Goal: Task Accomplishment & Management: Use online tool/utility

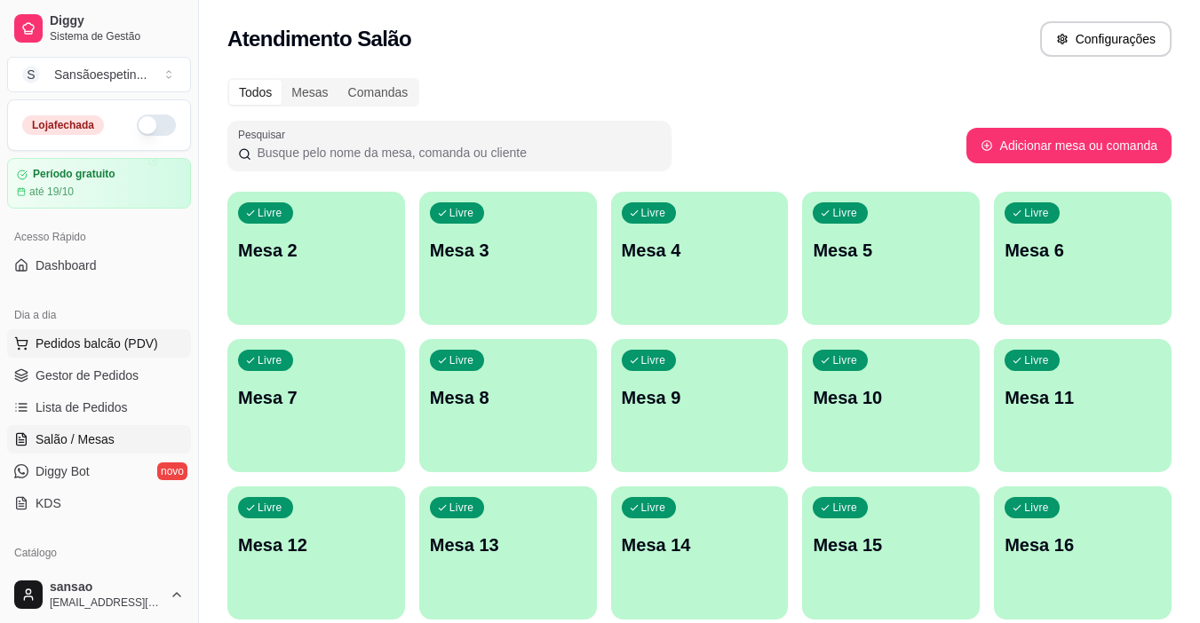
click at [91, 341] on span "Pedidos balcão (PDV)" at bounding box center [97, 344] width 123 height 18
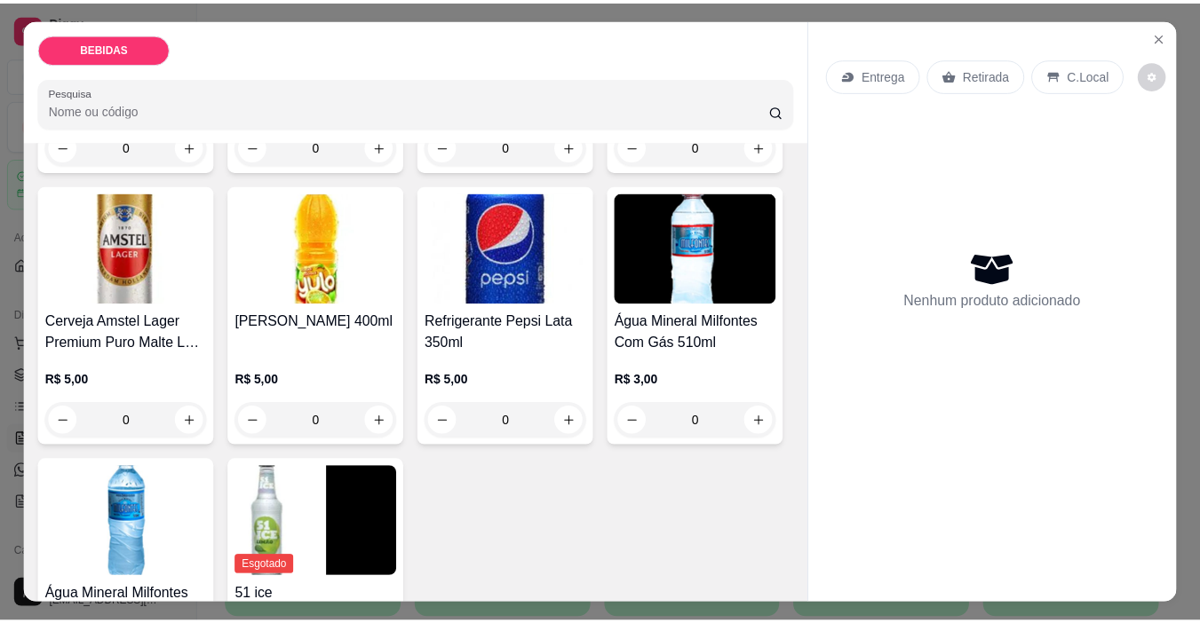
scroll to position [622, 0]
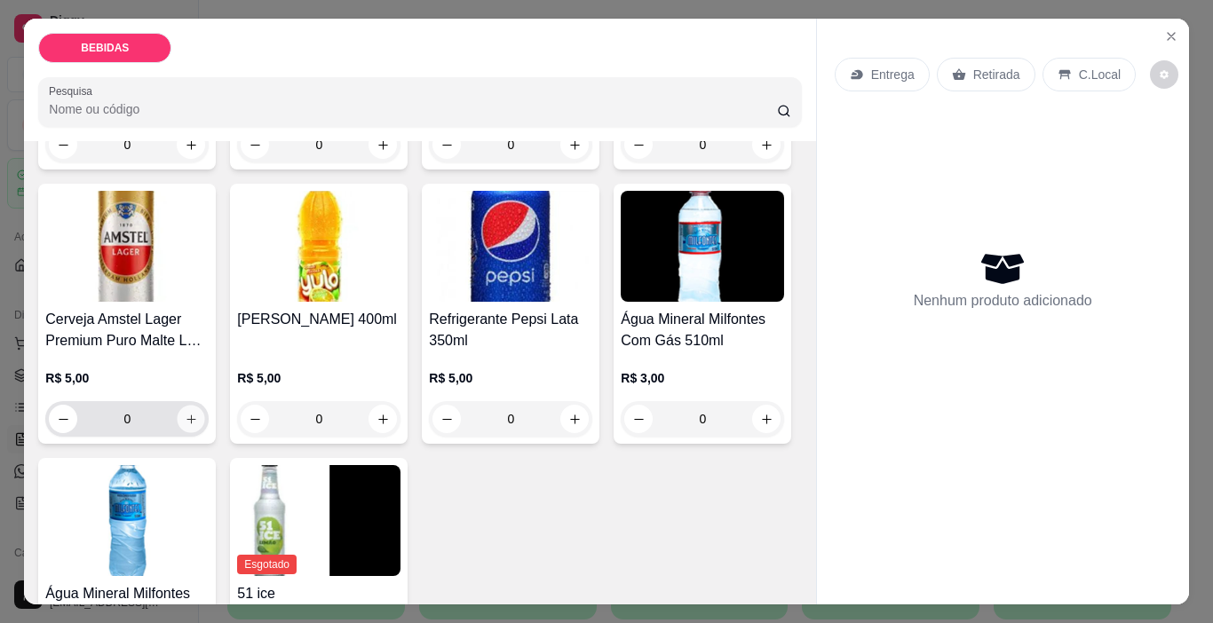
click at [198, 413] on icon "increase-product-quantity" at bounding box center [191, 419] width 13 height 13
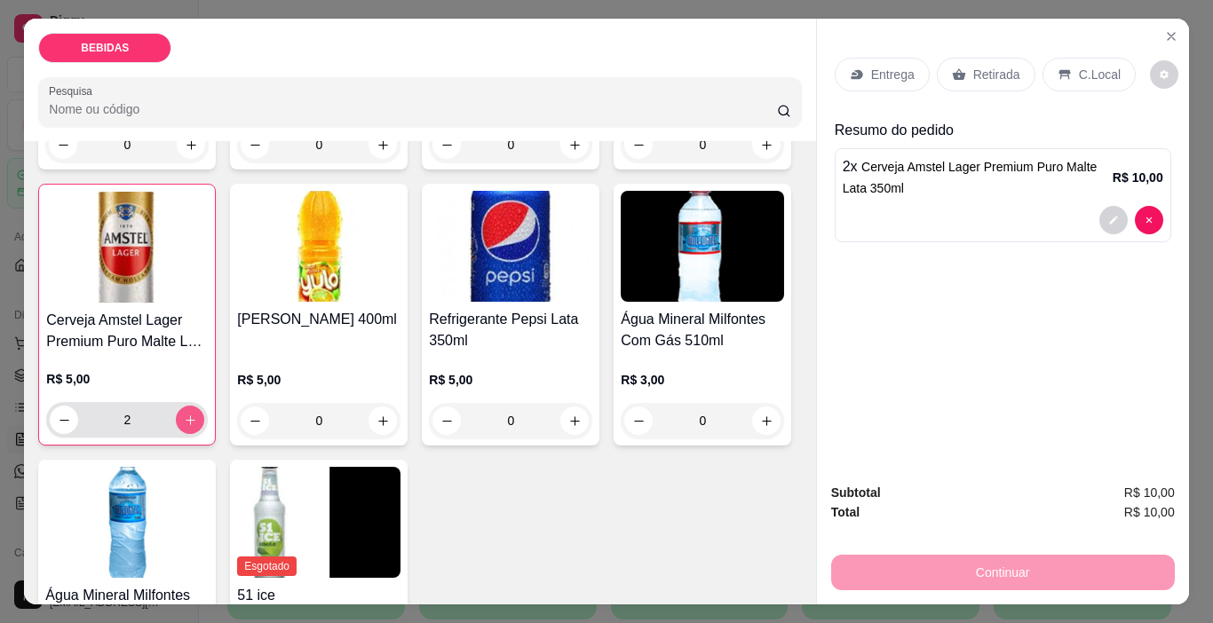
click at [197, 414] on icon "increase-product-quantity" at bounding box center [190, 420] width 13 height 13
type input "6"
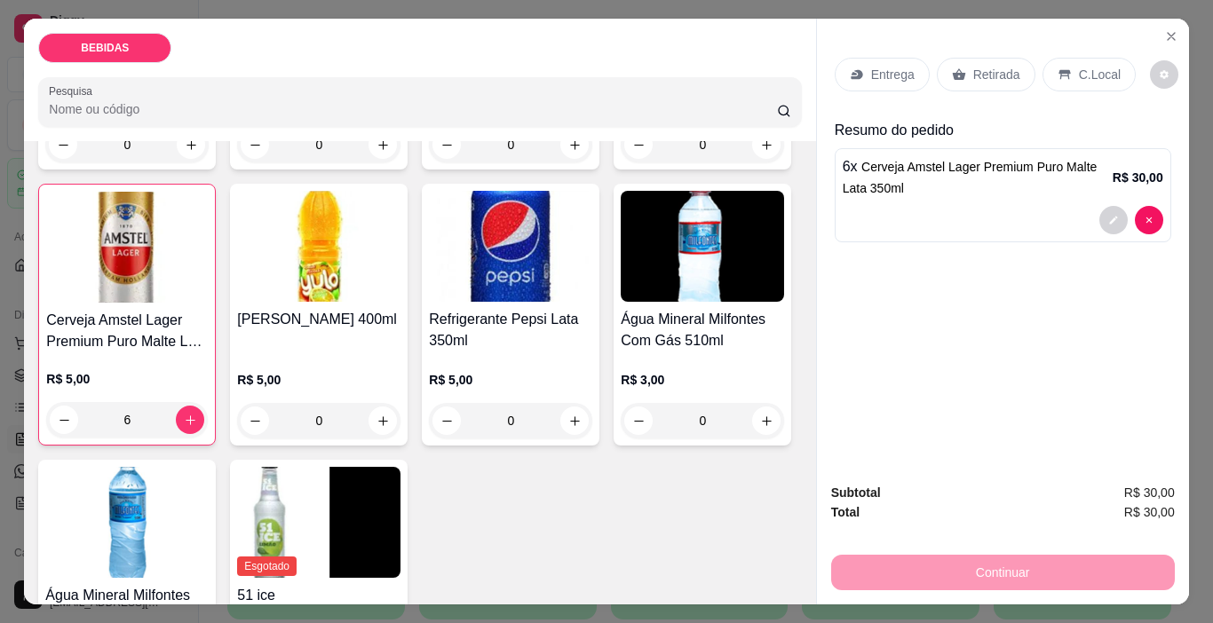
click at [985, 73] on p "Retirada" at bounding box center [996, 75] width 47 height 18
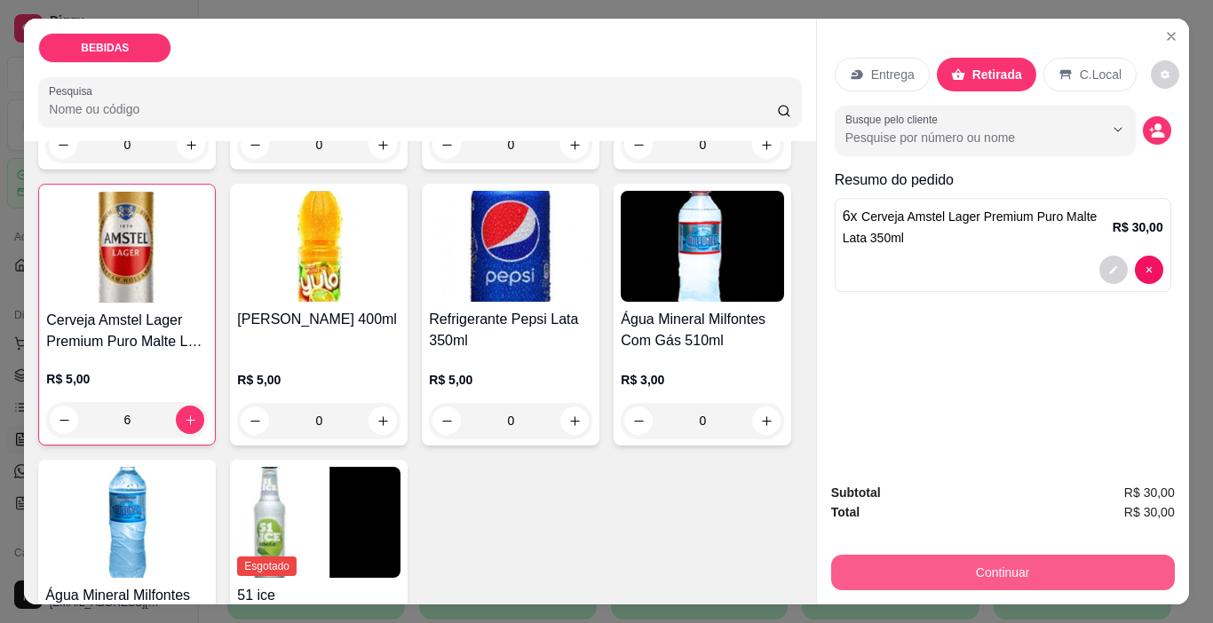
click at [1008, 555] on button "Continuar" at bounding box center [1003, 573] width 344 height 36
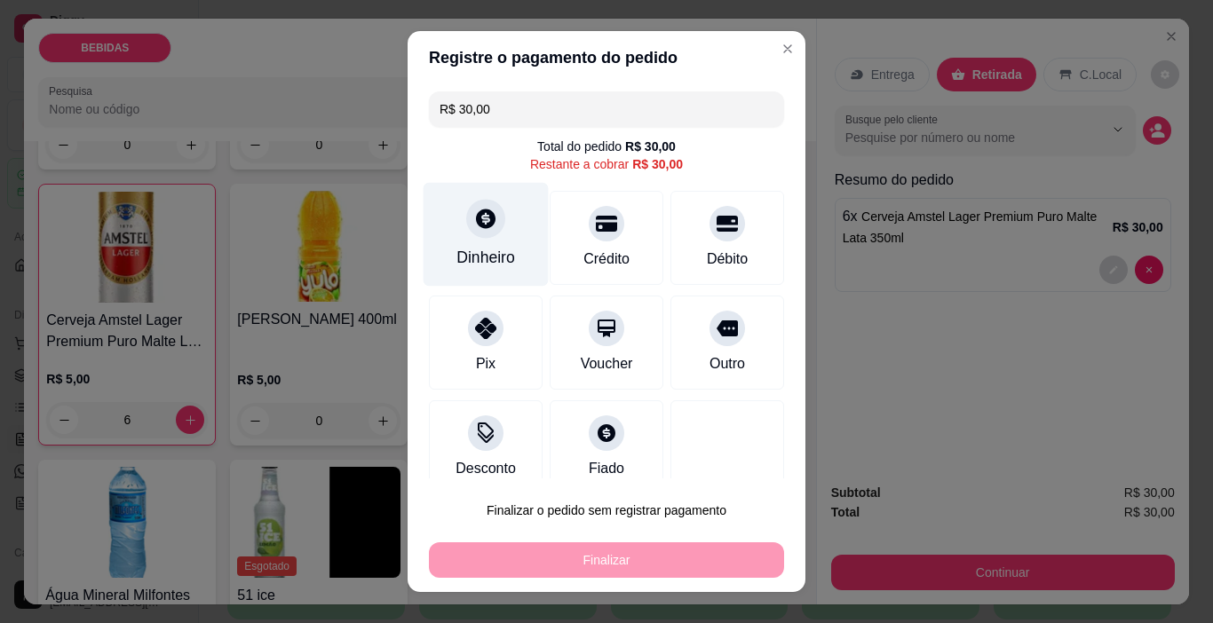
click at [498, 257] on div "Dinheiro" at bounding box center [485, 257] width 59 height 23
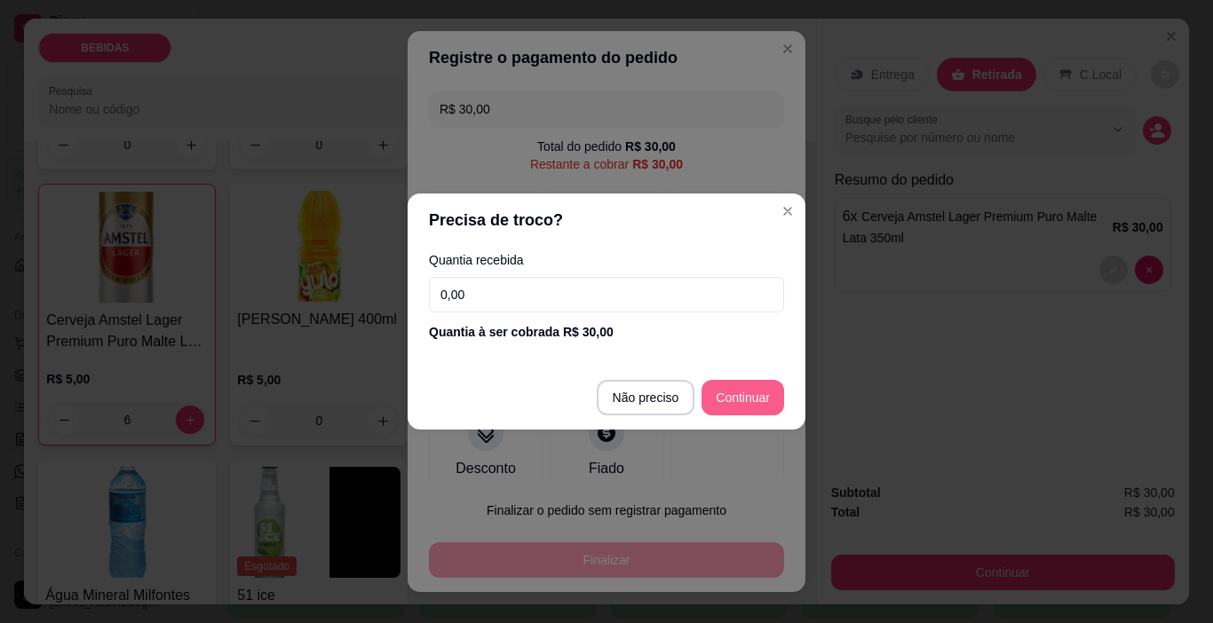
type input "R$ 0,00"
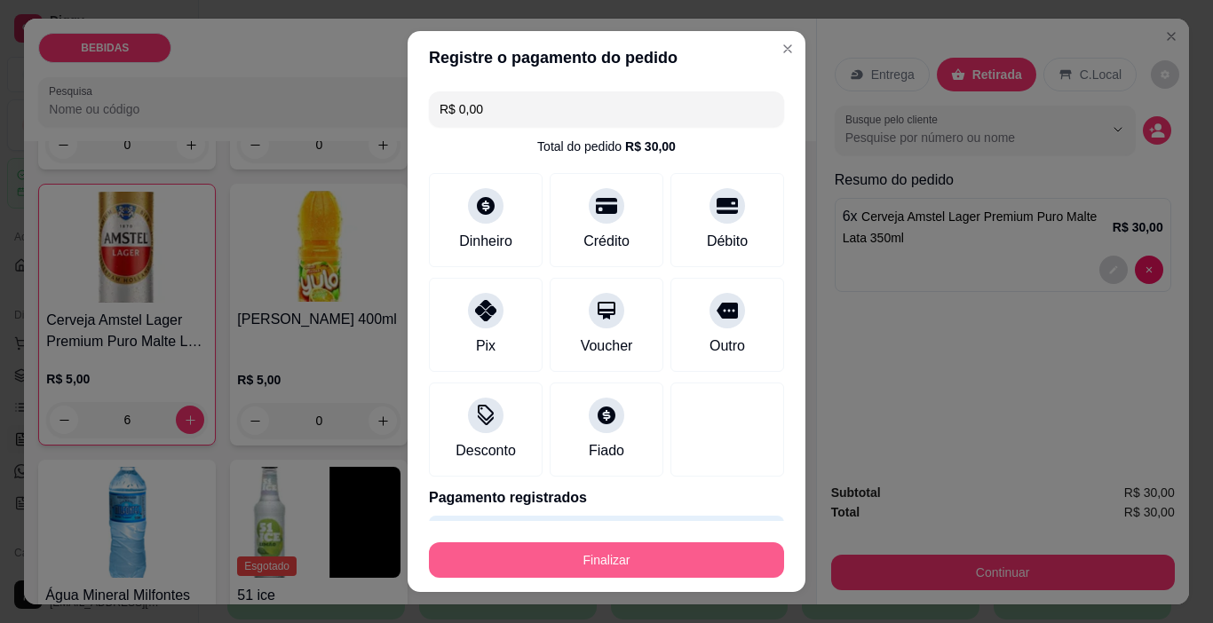
click at [670, 551] on button "Finalizar" at bounding box center [606, 561] width 355 height 36
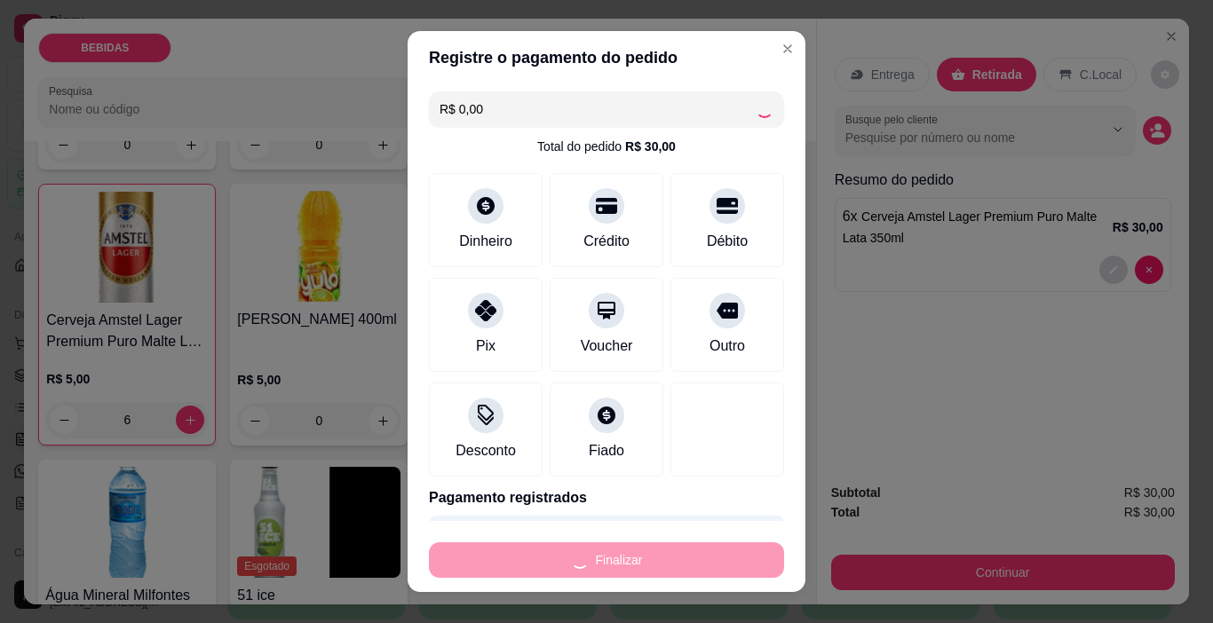
type input "0"
type input "-R$ 30,00"
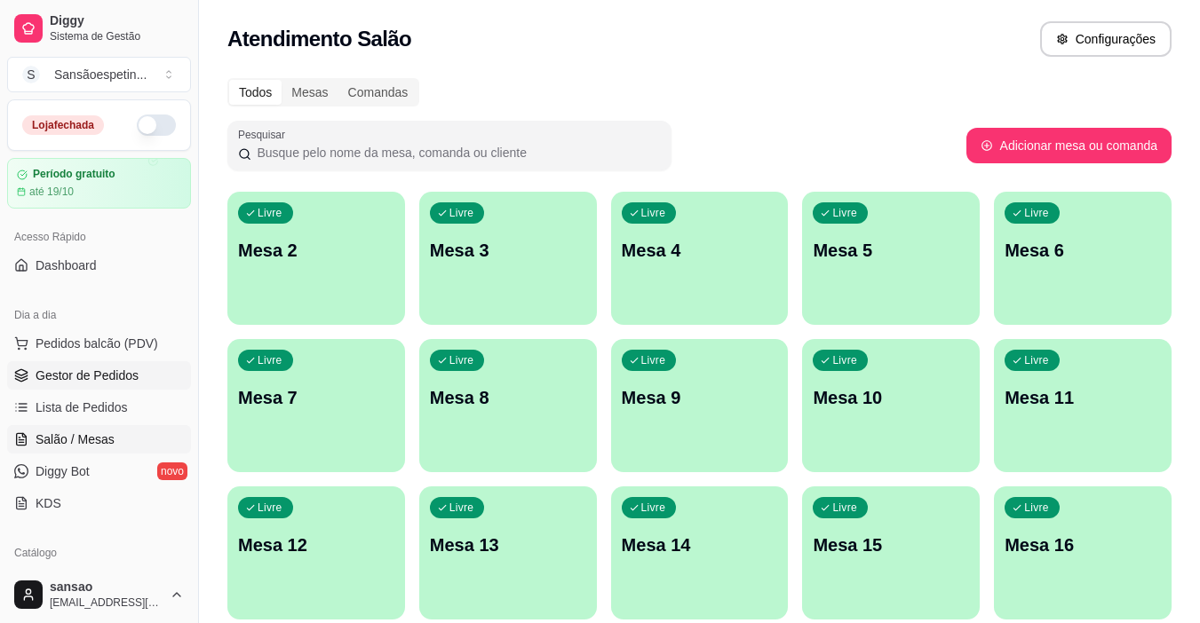
click at [83, 377] on span "Gestor de Pedidos" at bounding box center [87, 376] width 103 height 18
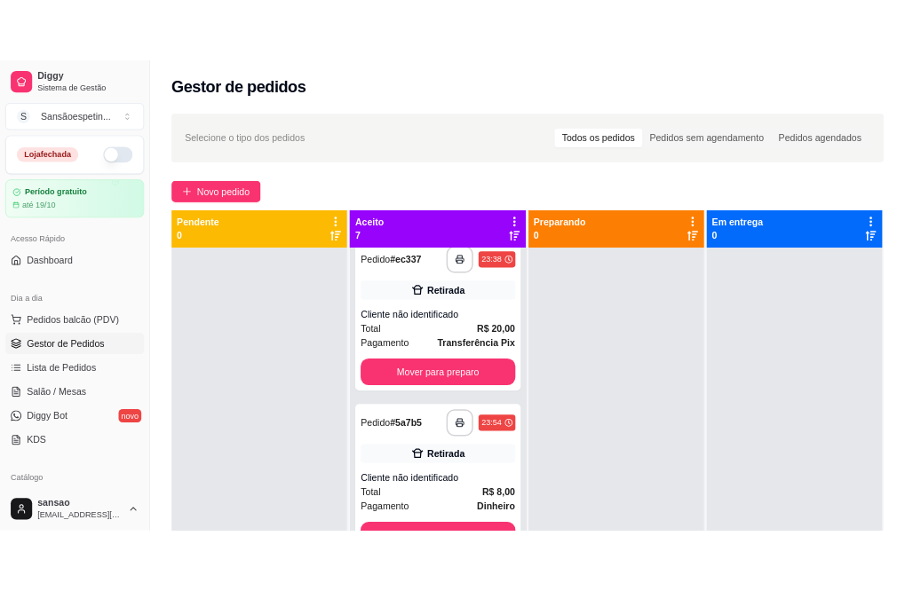
scroll to position [888, 0]
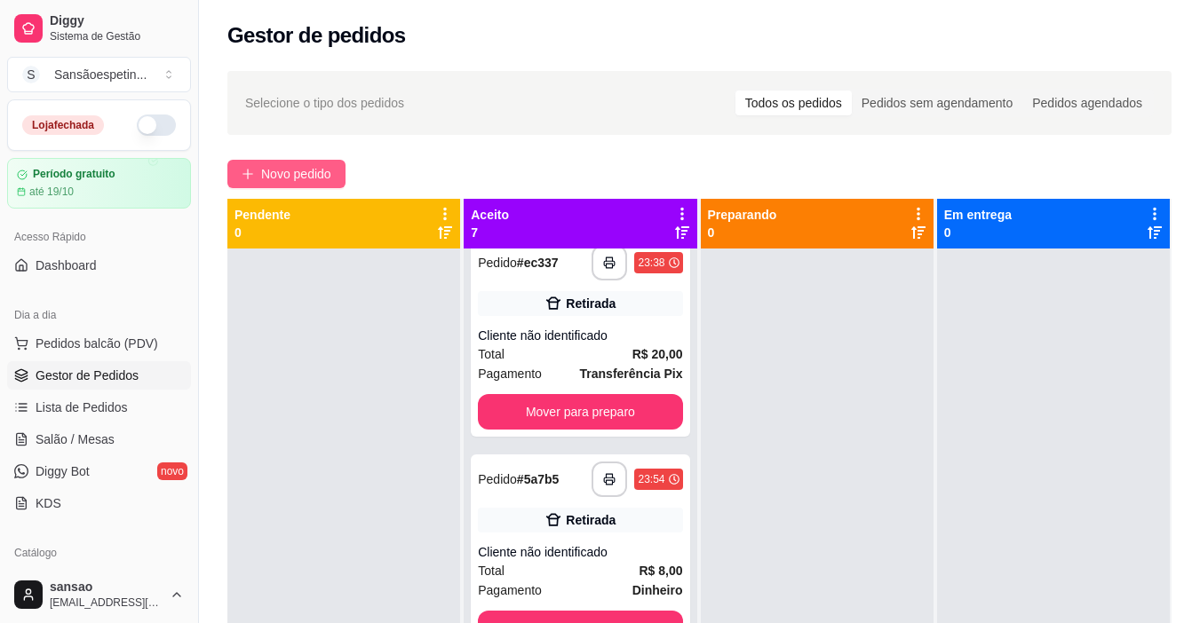
click at [329, 168] on span "Novo pedido" at bounding box center [296, 174] width 70 height 20
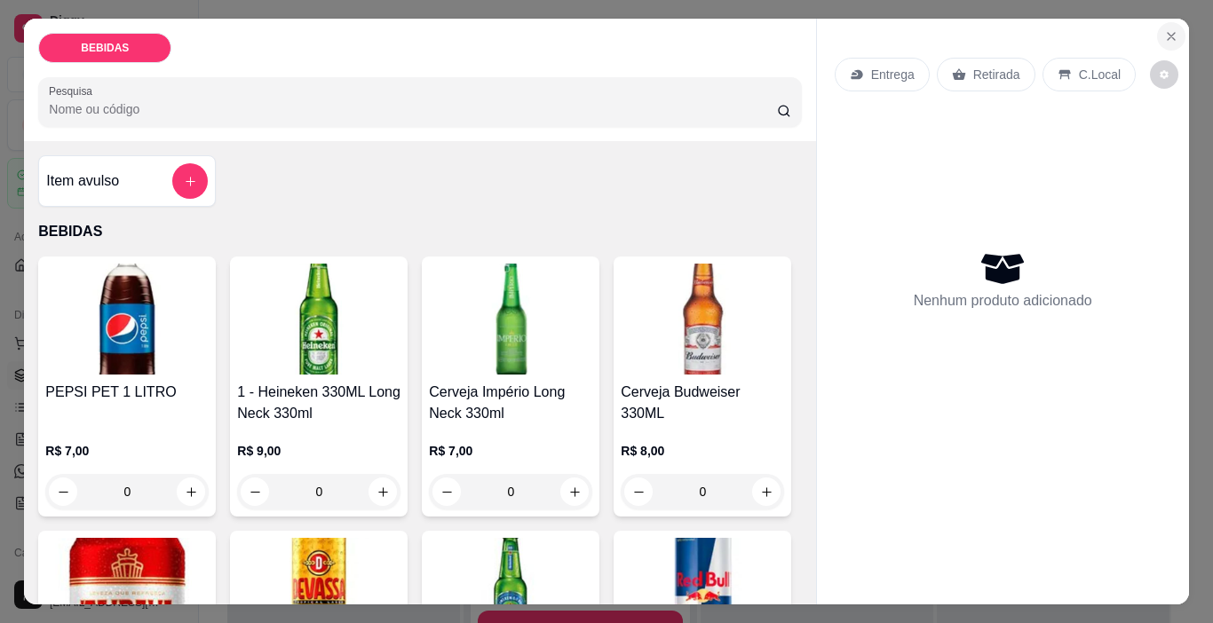
click at [1164, 29] on icon "Close" at bounding box center [1171, 36] width 14 height 14
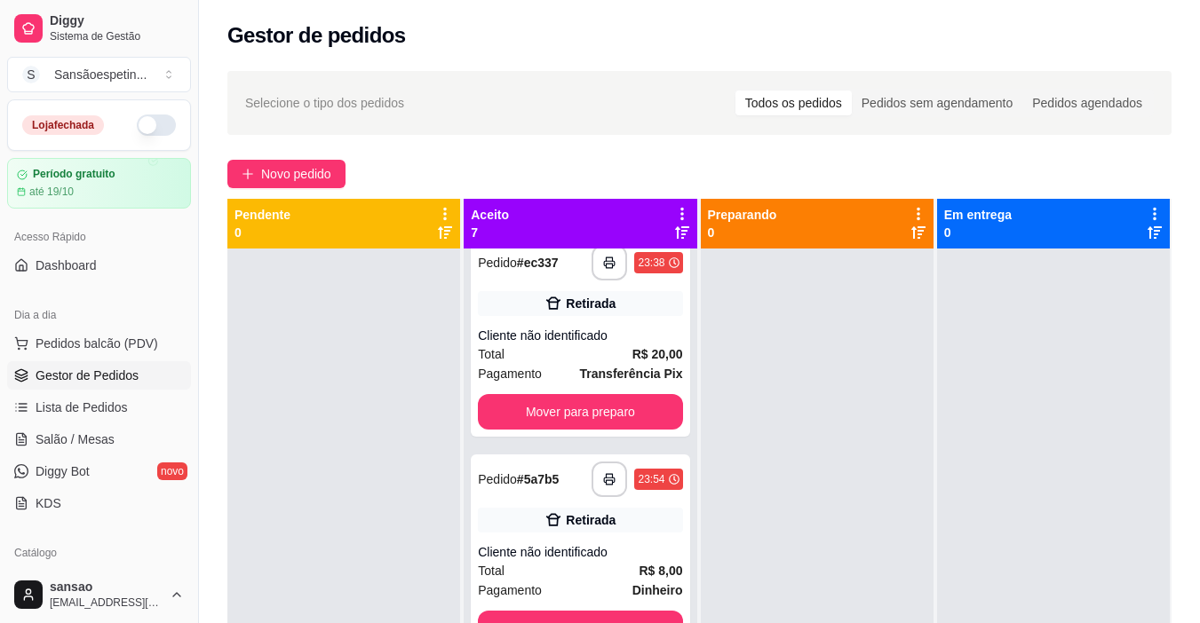
click at [143, 127] on button "button" at bounding box center [156, 125] width 39 height 21
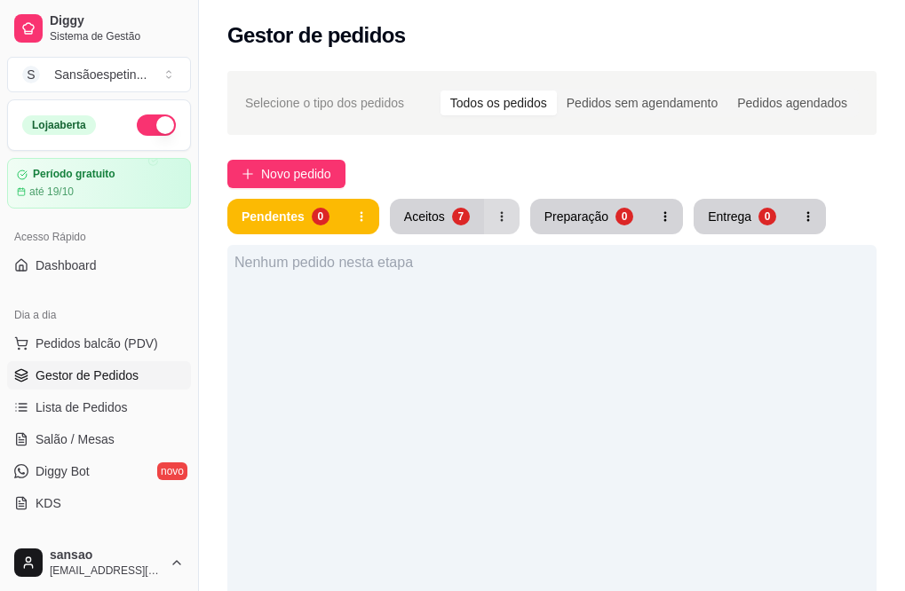
click at [490, 223] on button "button" at bounding box center [502, 217] width 36 height 36
click at [457, 209] on div "7" at bounding box center [461, 217] width 18 height 18
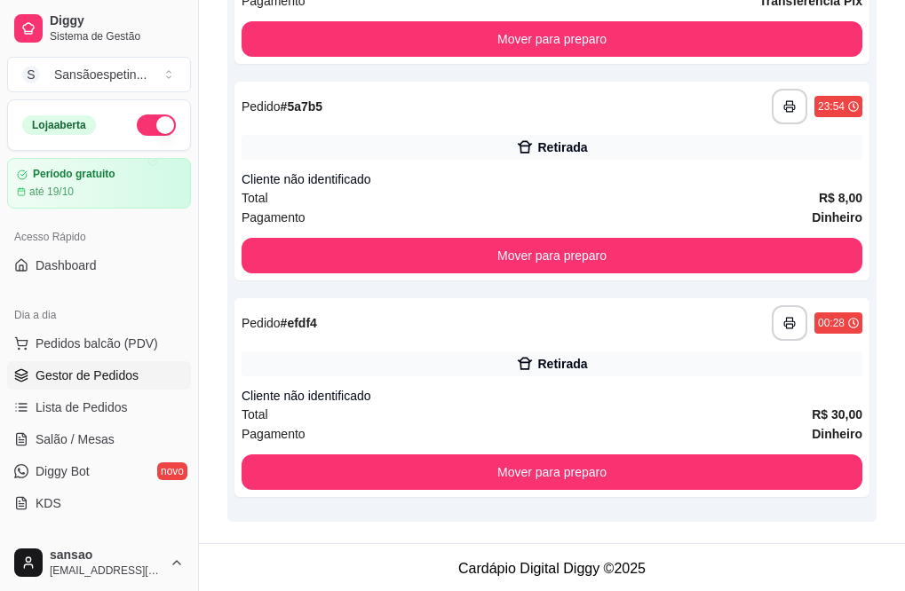
scroll to position [1260, 0]
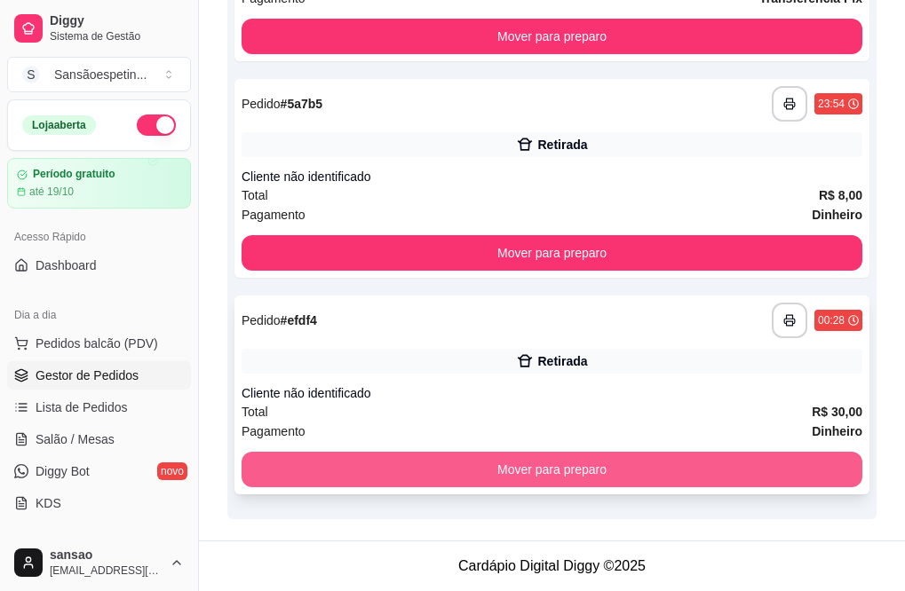
click at [555, 464] on button "Mover para preparo" at bounding box center [552, 470] width 621 height 36
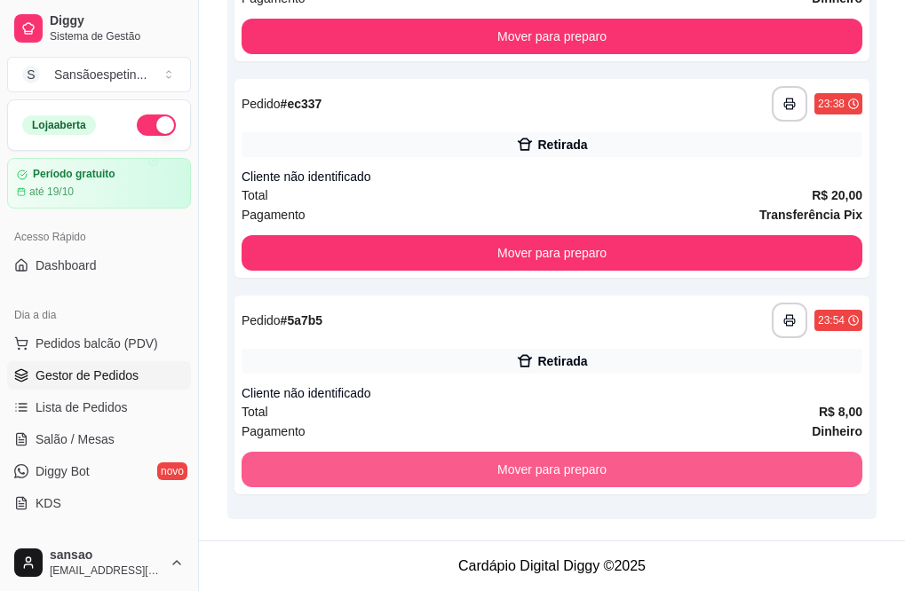
click at [555, 464] on button "Mover para preparo" at bounding box center [552, 470] width 621 height 36
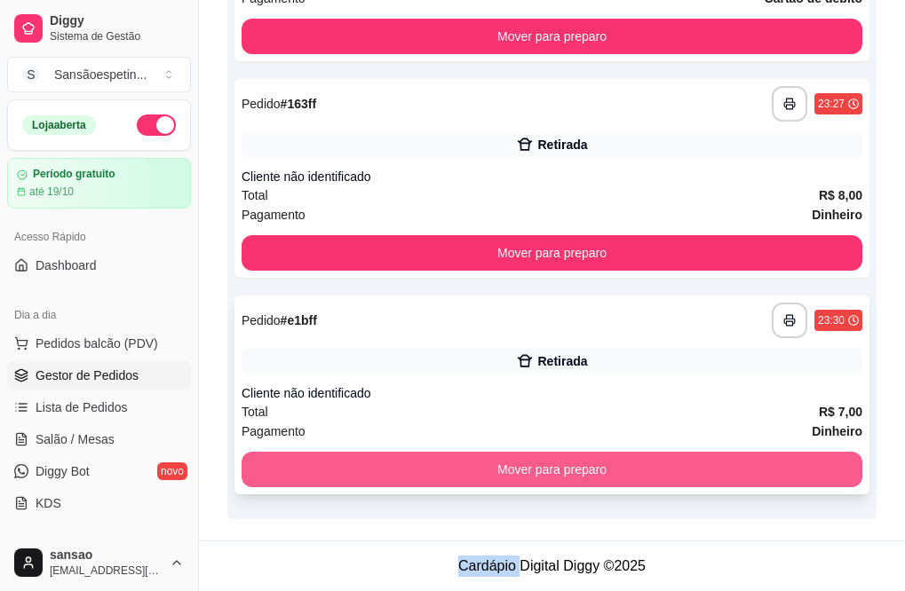
click at [555, 465] on button "Mover para preparo" at bounding box center [552, 470] width 621 height 36
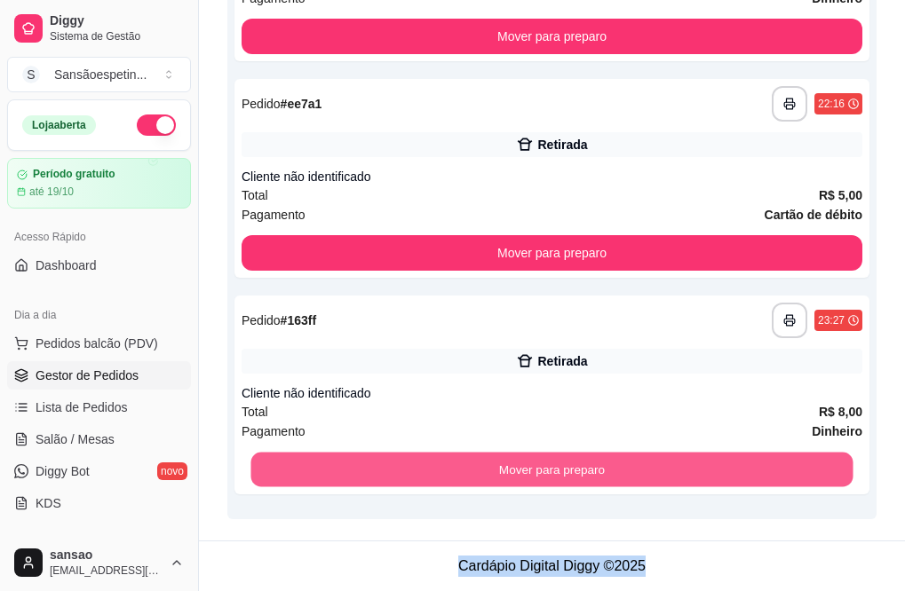
click at [555, 465] on button "Mover para preparo" at bounding box center [551, 470] width 602 height 35
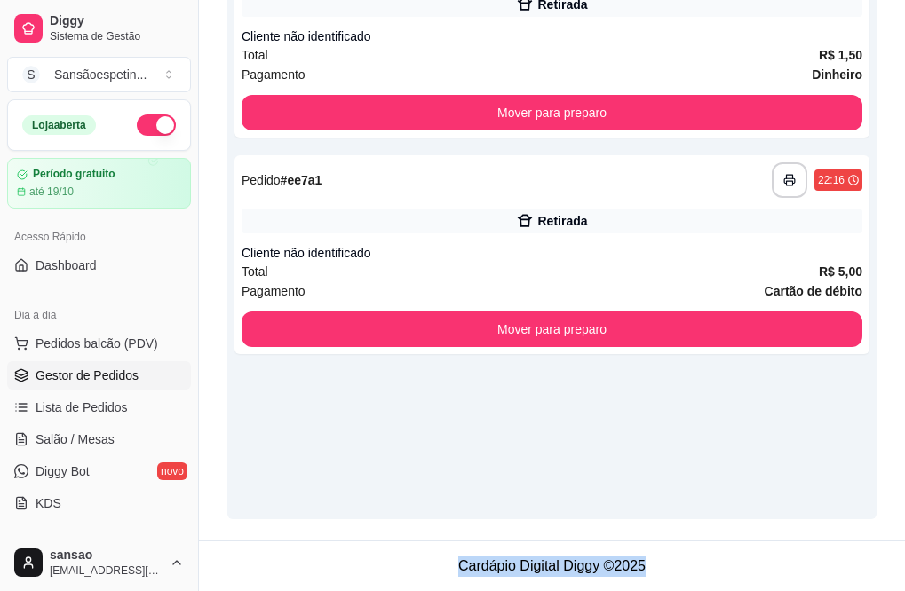
scroll to position [317, 0]
click at [555, 465] on div "**********" at bounding box center [551, 223] width 649 height 591
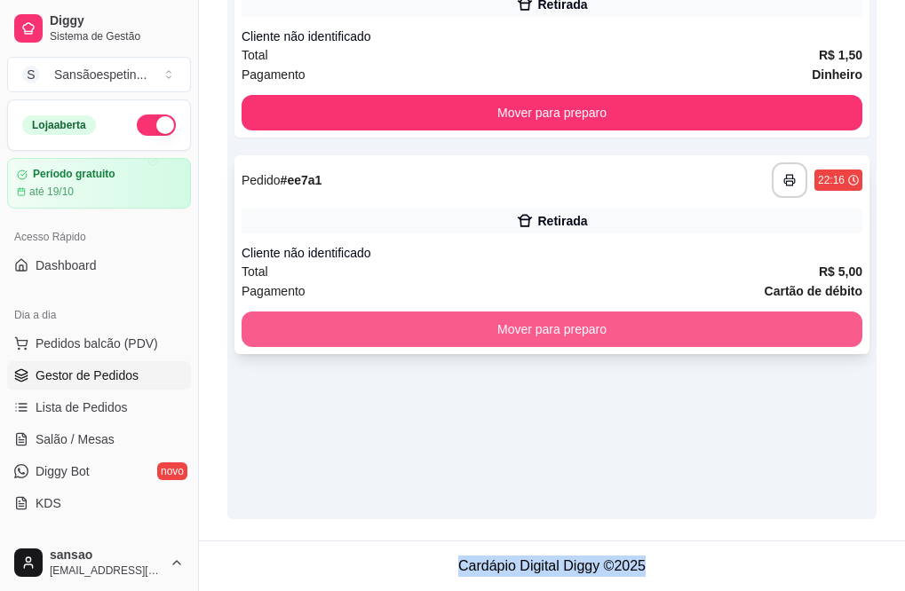
click at [555, 336] on button "Mover para preparo" at bounding box center [552, 330] width 621 height 36
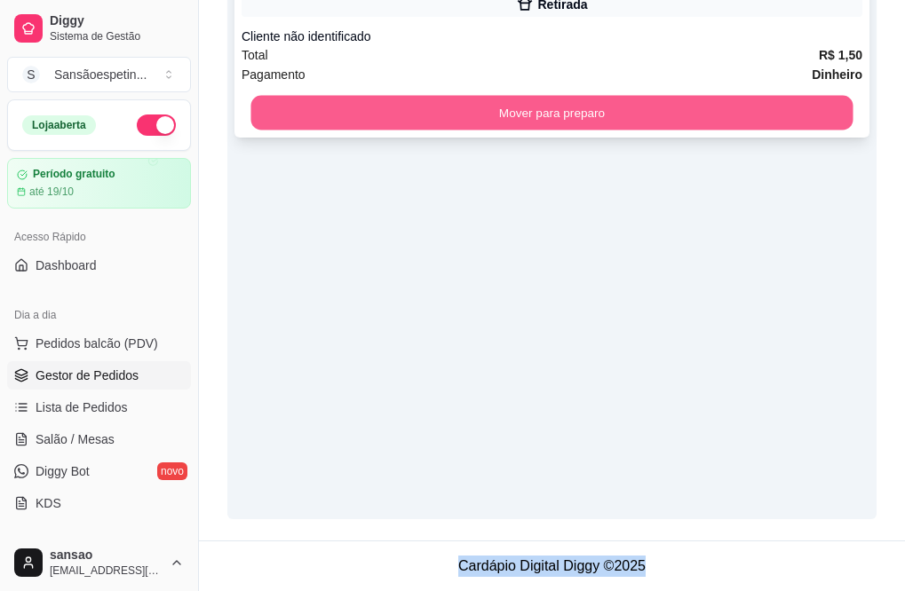
click at [659, 108] on button "Mover para preparo" at bounding box center [551, 113] width 602 height 35
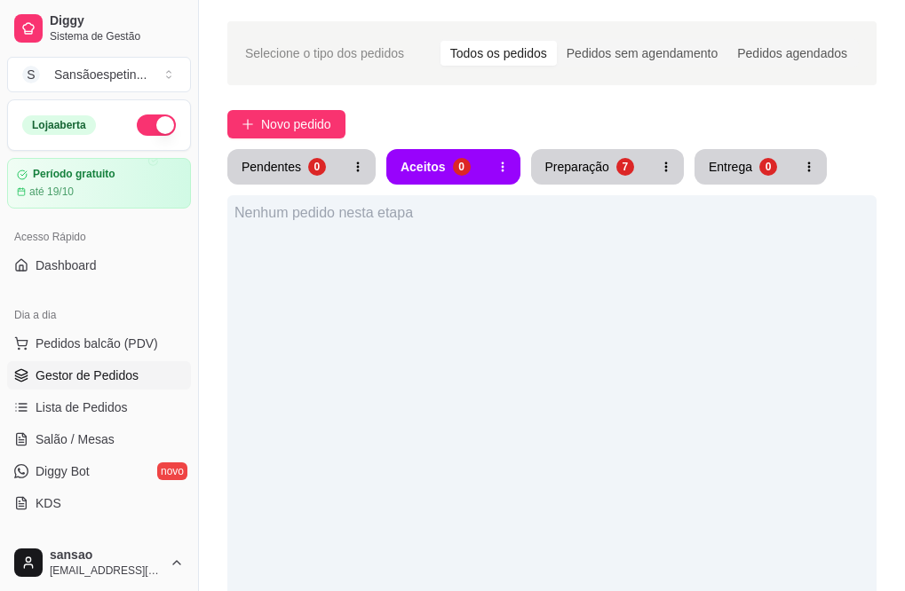
scroll to position [0, 0]
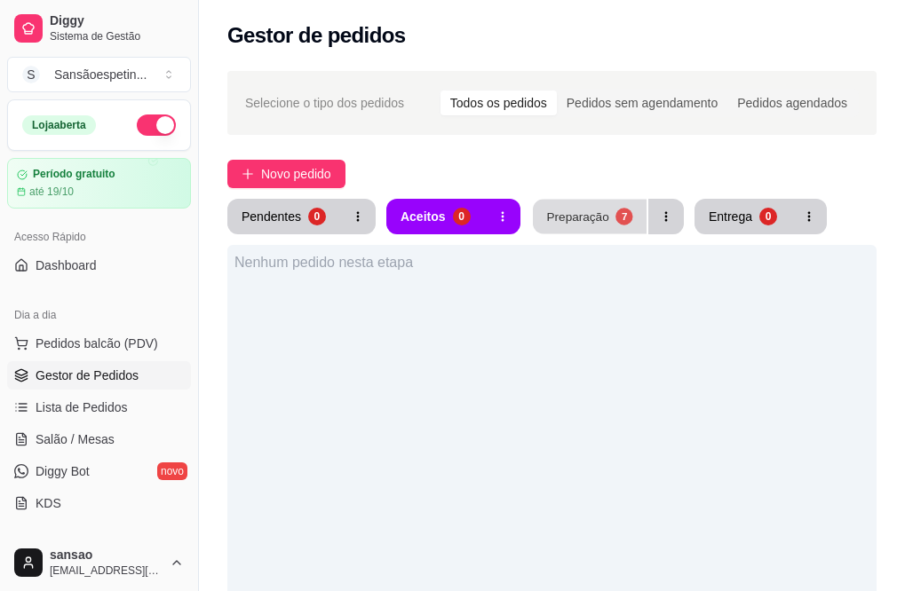
click at [567, 214] on div "Preparação" at bounding box center [577, 216] width 62 height 17
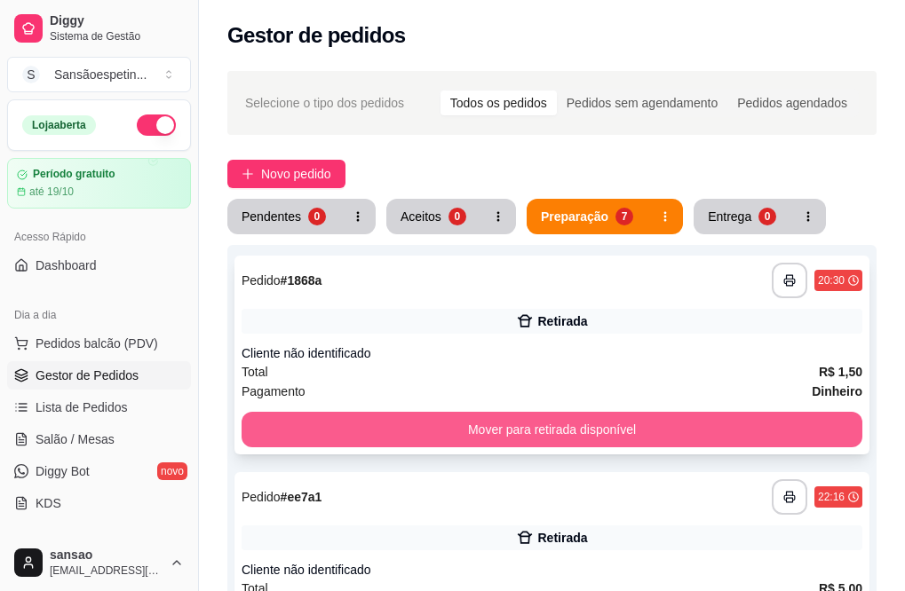
click at [736, 441] on button "Mover para retirada disponível" at bounding box center [552, 430] width 621 height 36
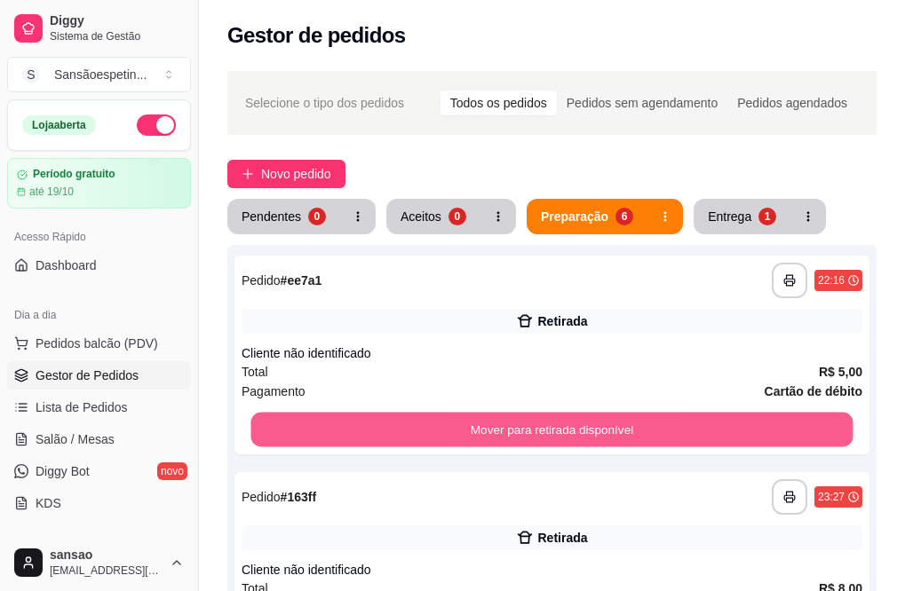
click at [736, 441] on button "Mover para retirada disponível" at bounding box center [551, 430] width 602 height 35
click at [736, 441] on button "Mover para retirada disponível" at bounding box center [552, 430] width 621 height 36
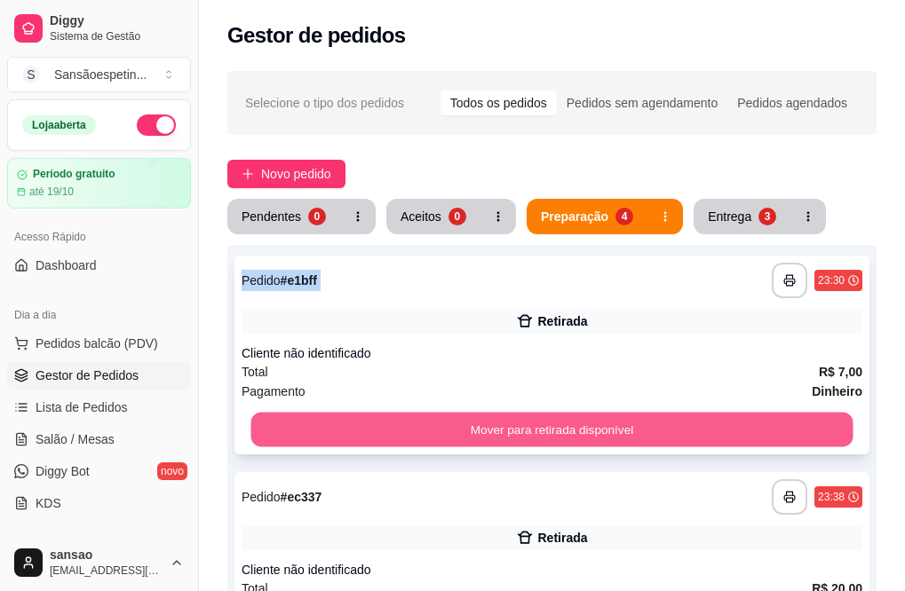
click at [734, 442] on button "Mover para retirada disponível" at bounding box center [551, 430] width 602 height 35
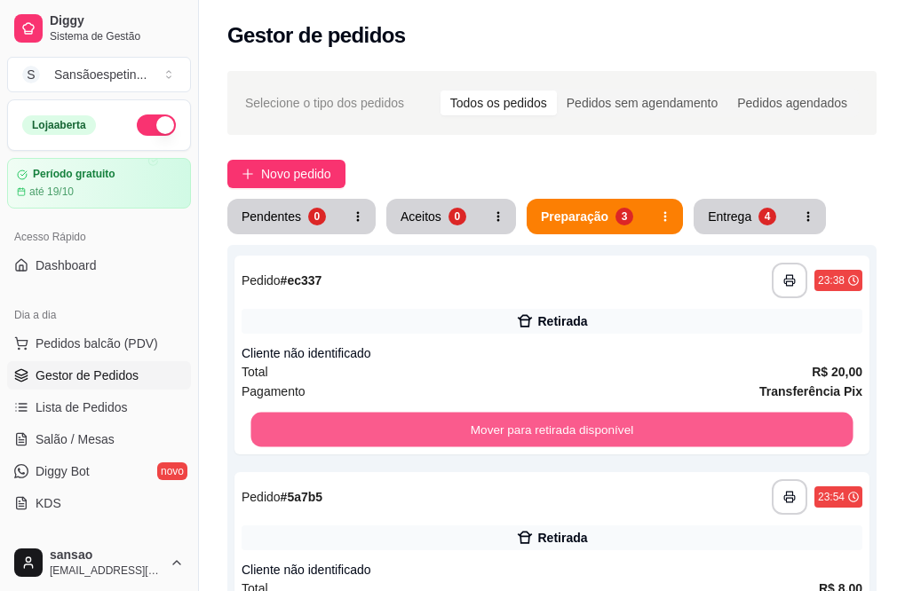
click at [734, 442] on button "Mover para retirada disponível" at bounding box center [551, 430] width 602 height 35
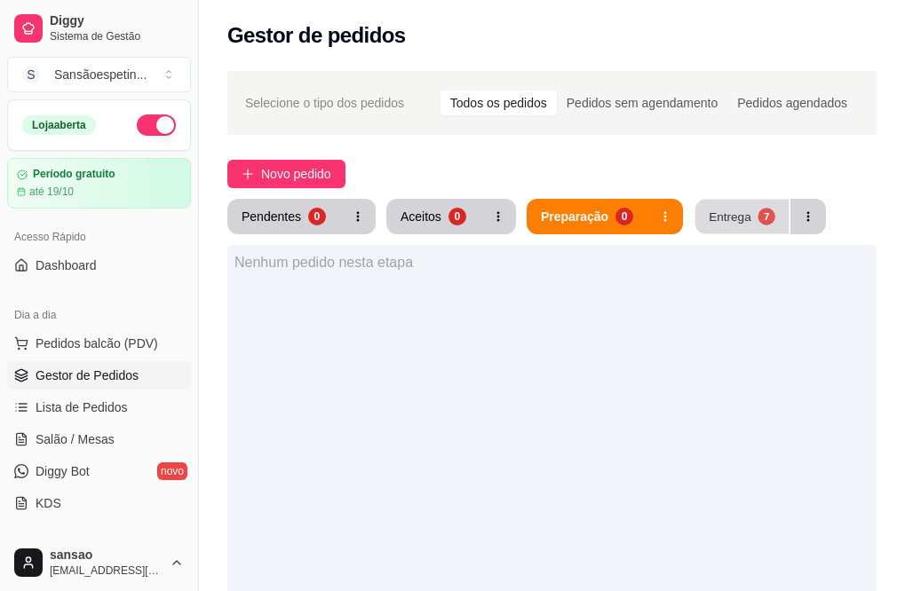
click at [735, 227] on button "Entrega 7" at bounding box center [742, 217] width 94 height 35
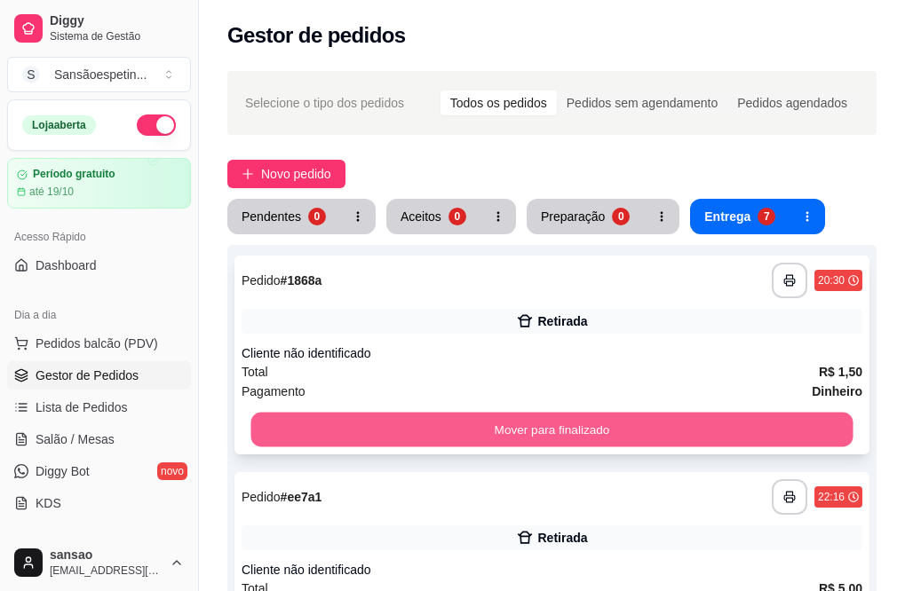
click at [766, 426] on button "Mover para finalizado" at bounding box center [551, 430] width 602 height 35
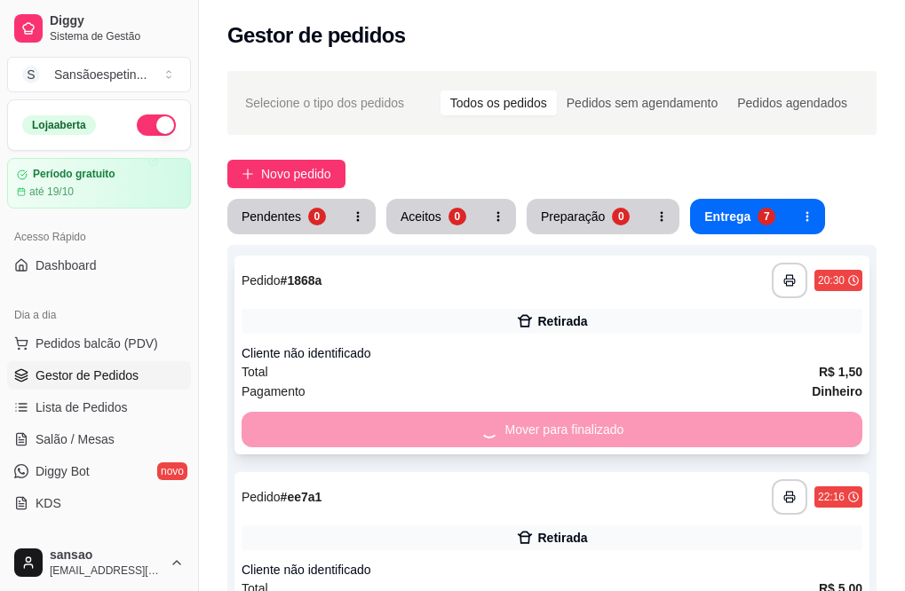
click at [765, 426] on div "Mover para finalizado" at bounding box center [552, 430] width 621 height 36
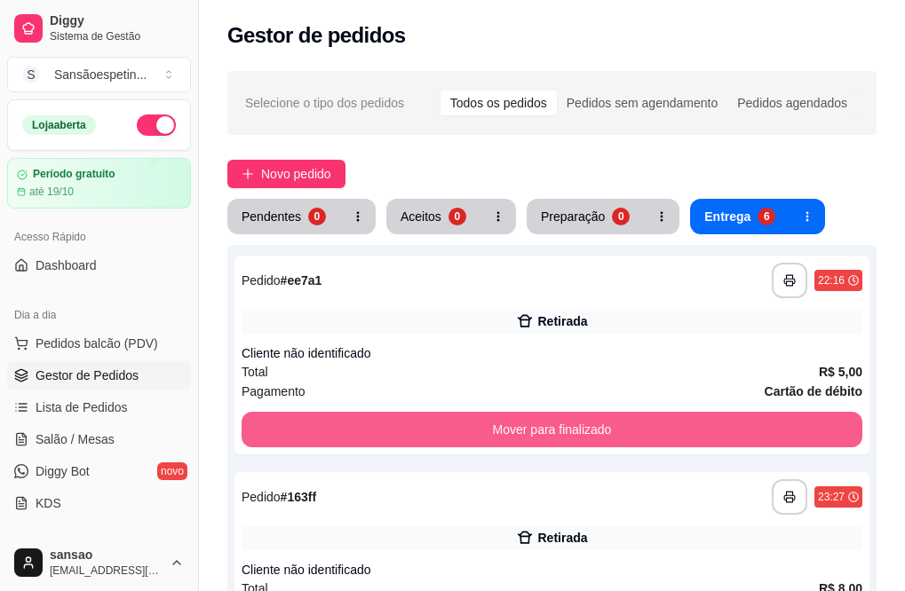
click at [765, 426] on button "Mover para finalizado" at bounding box center [552, 430] width 621 height 36
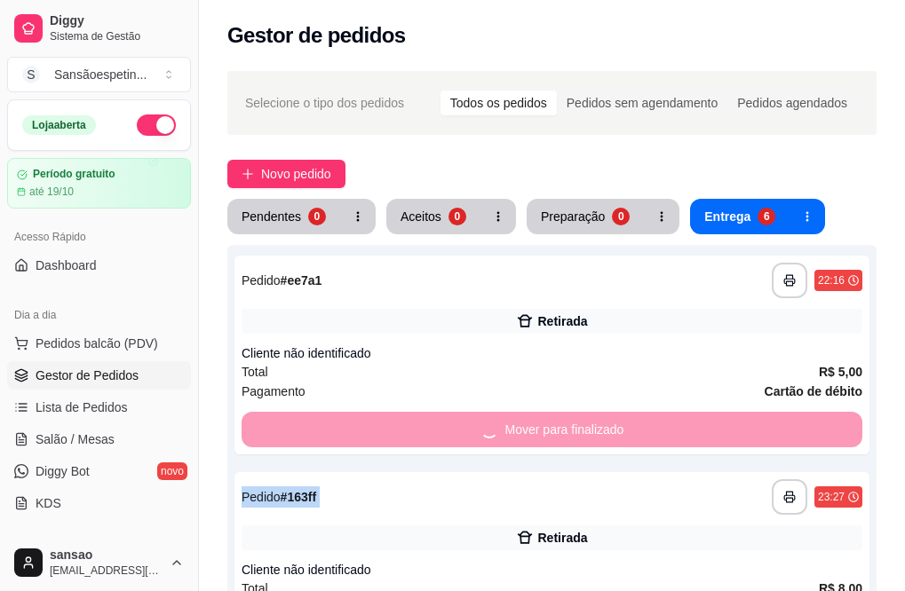
click at [765, 426] on div "Mover para finalizado" at bounding box center [552, 430] width 621 height 36
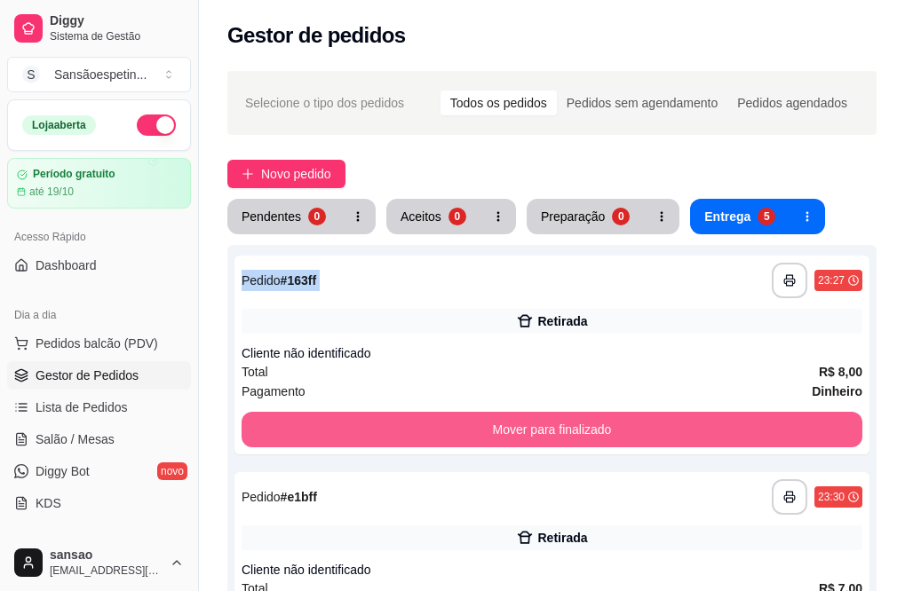
click at [765, 426] on button "Mover para finalizado" at bounding box center [552, 430] width 621 height 36
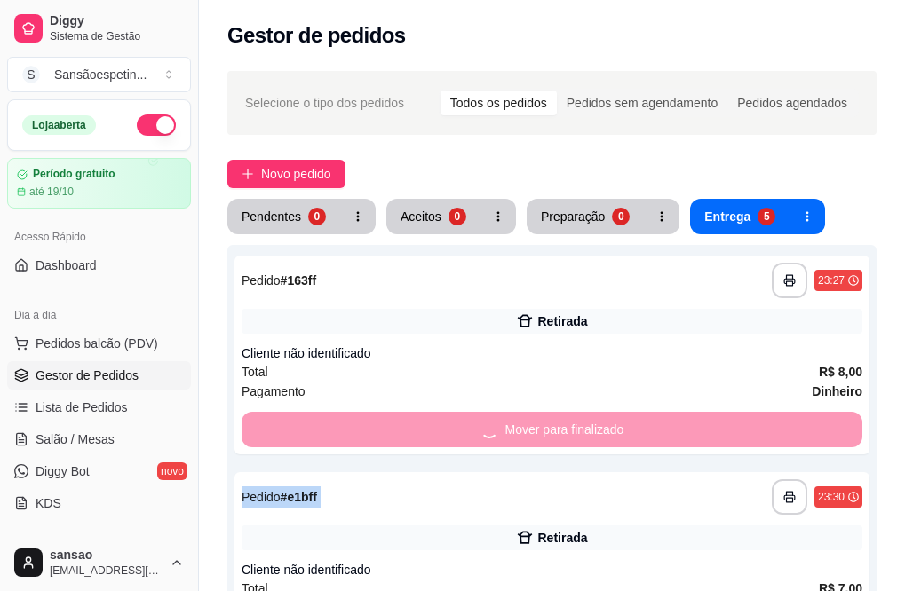
click at [765, 426] on div "Mover para finalizado" at bounding box center [552, 430] width 621 height 36
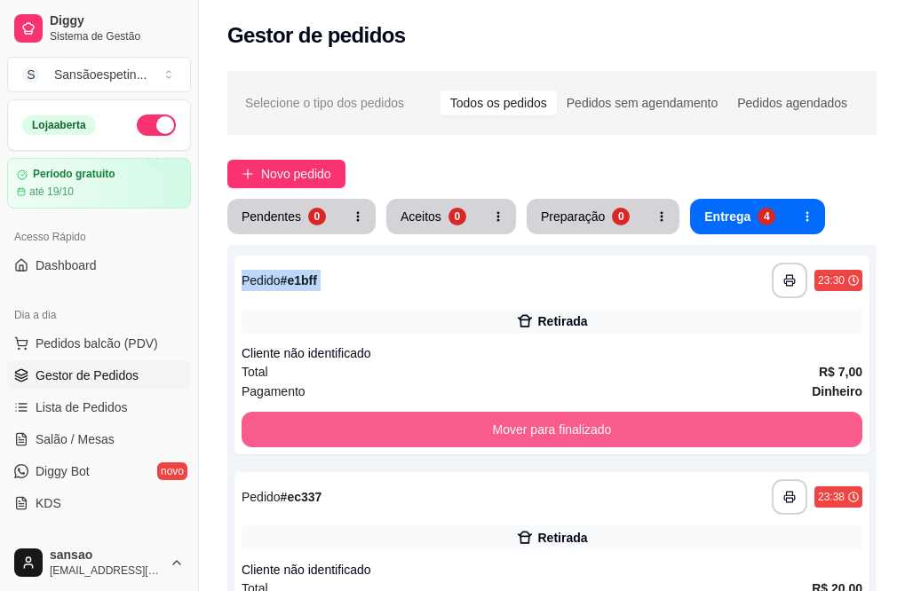
click at [765, 426] on button "Mover para finalizado" at bounding box center [552, 430] width 621 height 36
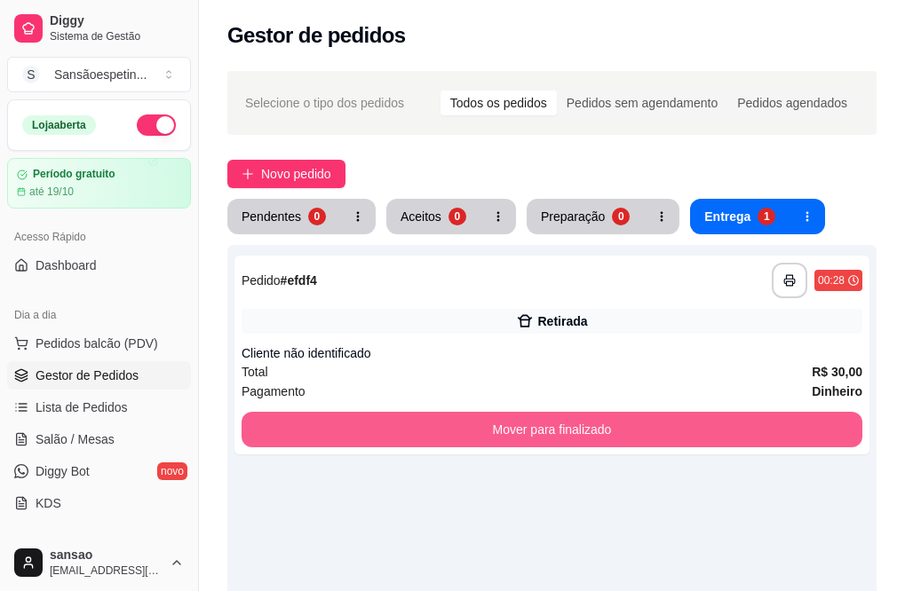
click at [765, 426] on button "Mover para finalizado" at bounding box center [552, 430] width 621 height 36
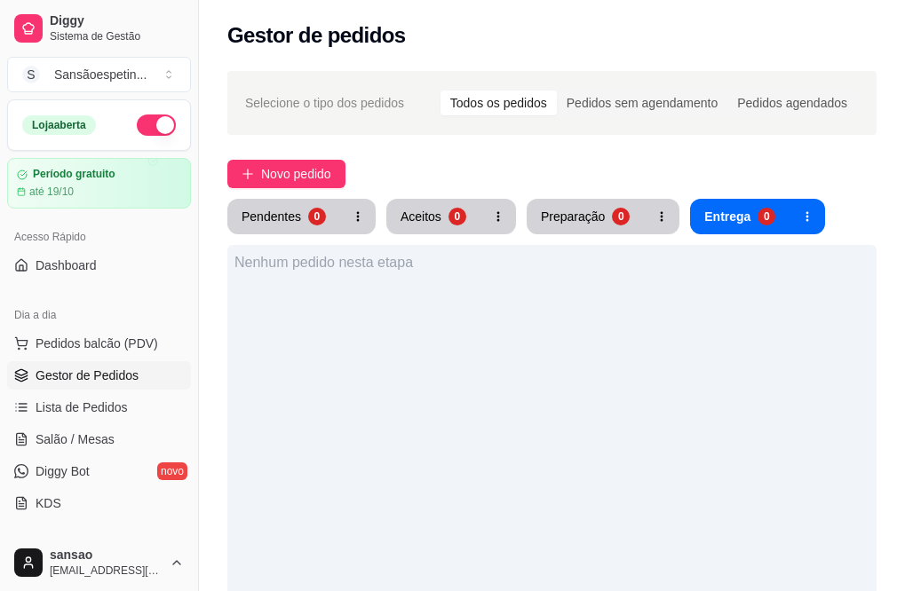
click at [105, 280] on div "Acesso Rápido Dashboard" at bounding box center [99, 251] width 198 height 71
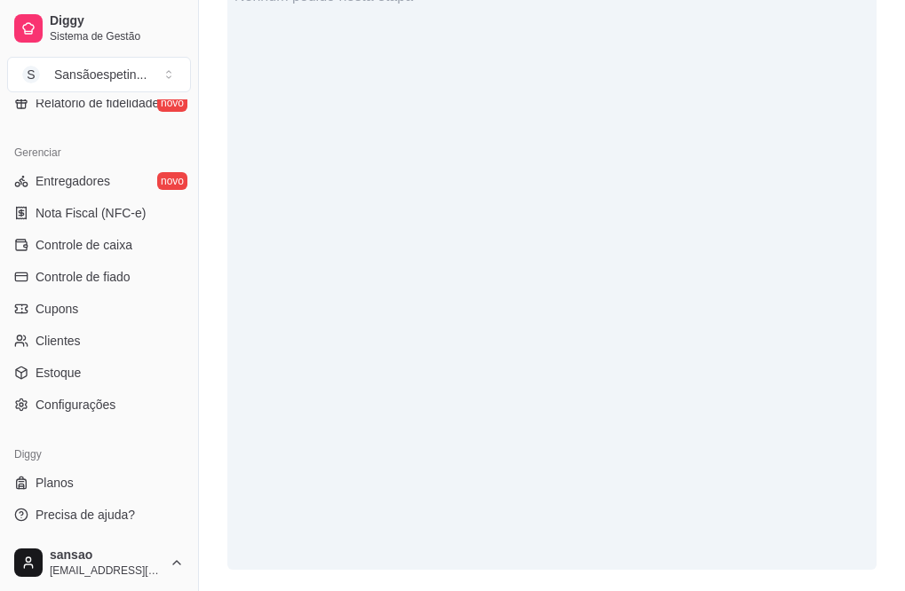
scroll to position [686, 0]
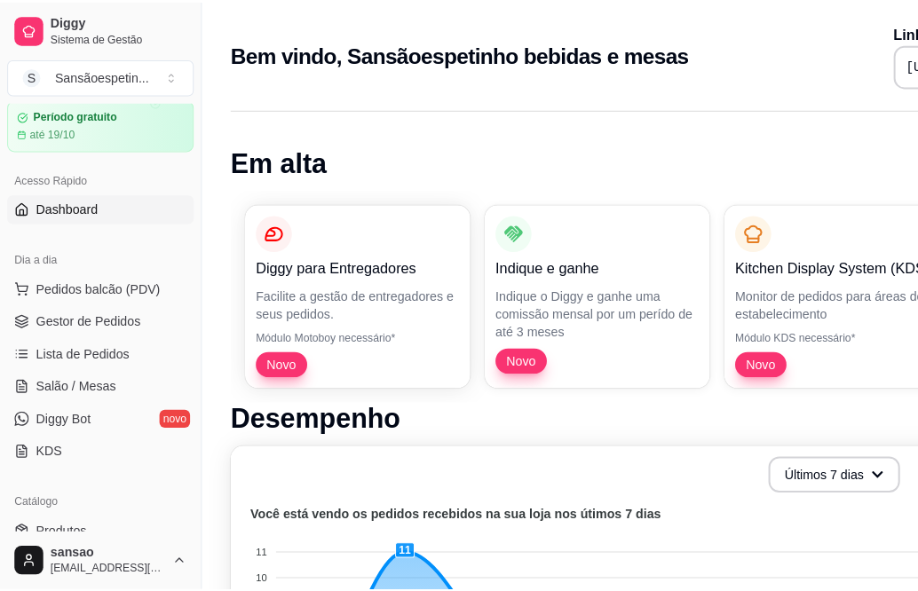
scroll to position [89, 0]
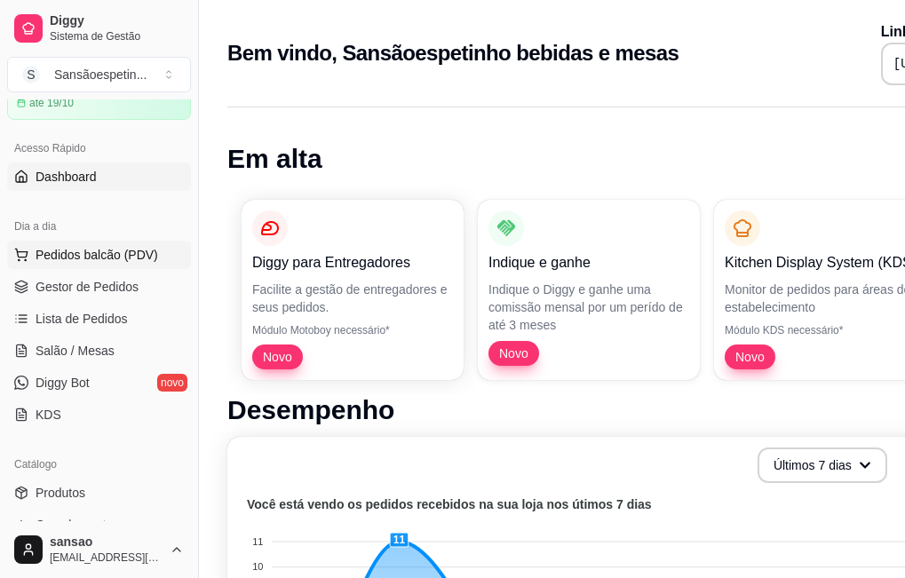
click at [109, 255] on span "Pedidos balcão (PDV)" at bounding box center [97, 255] width 123 height 18
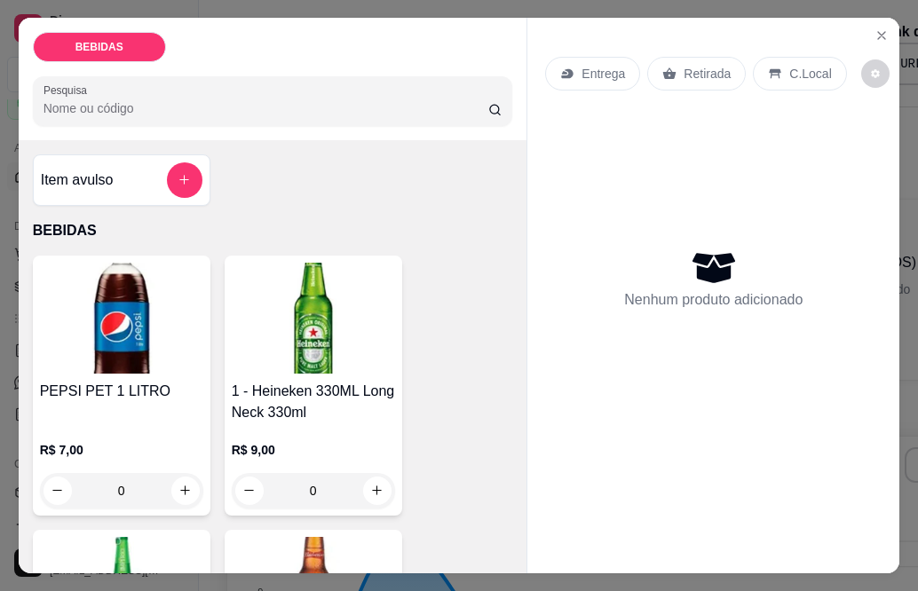
click at [114, 165] on div "Item avulso" at bounding box center [122, 181] width 162 height 36
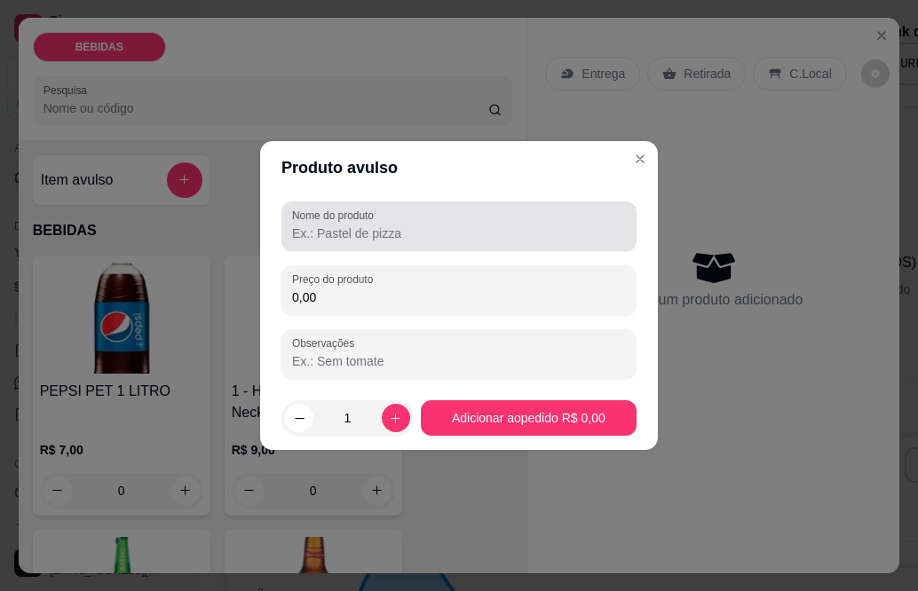
click at [318, 242] on div at bounding box center [459, 227] width 334 height 36
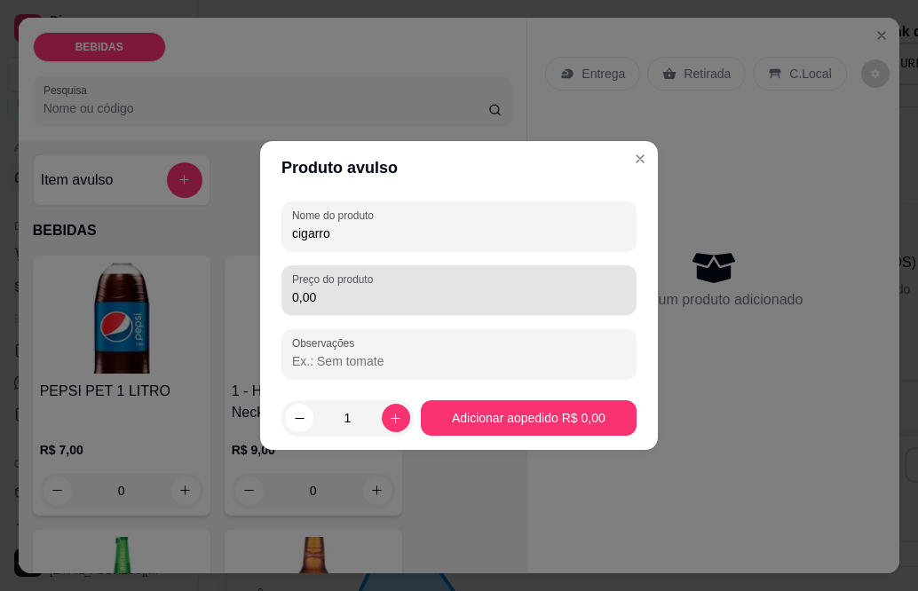
type input "cigarro"
click at [316, 310] on div "Preço do produto 0,00" at bounding box center [459, 291] width 355 height 50
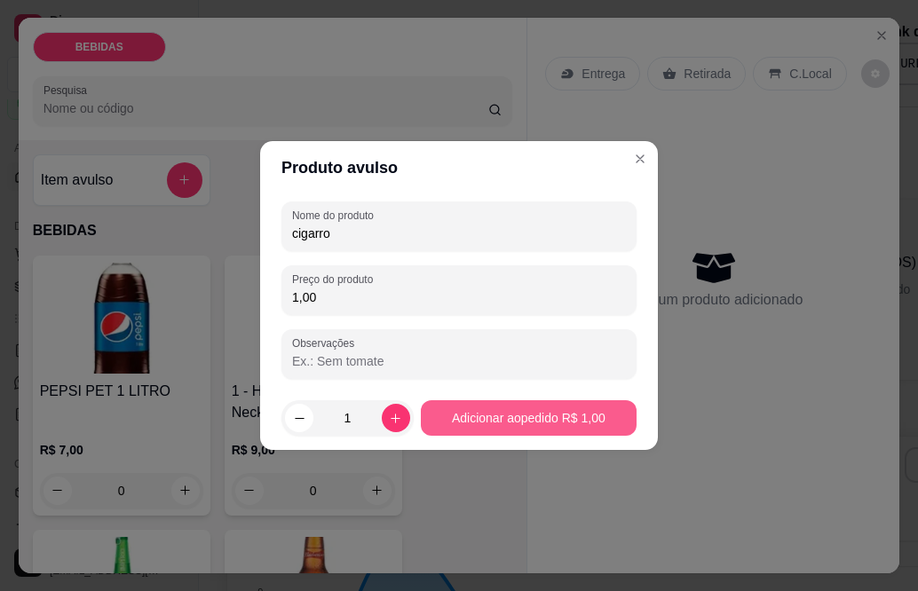
type input "1,00"
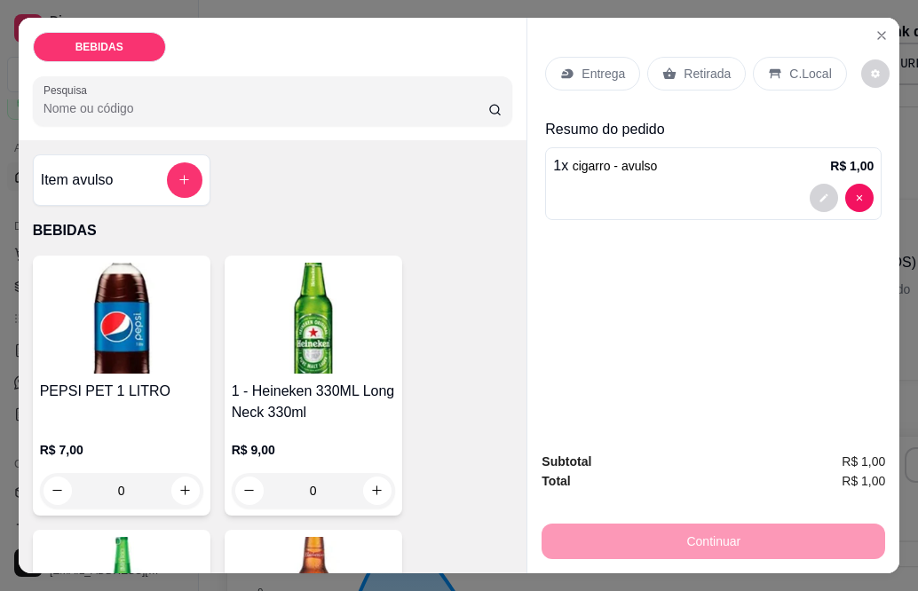
click at [706, 67] on p "Retirada" at bounding box center [707, 74] width 47 height 18
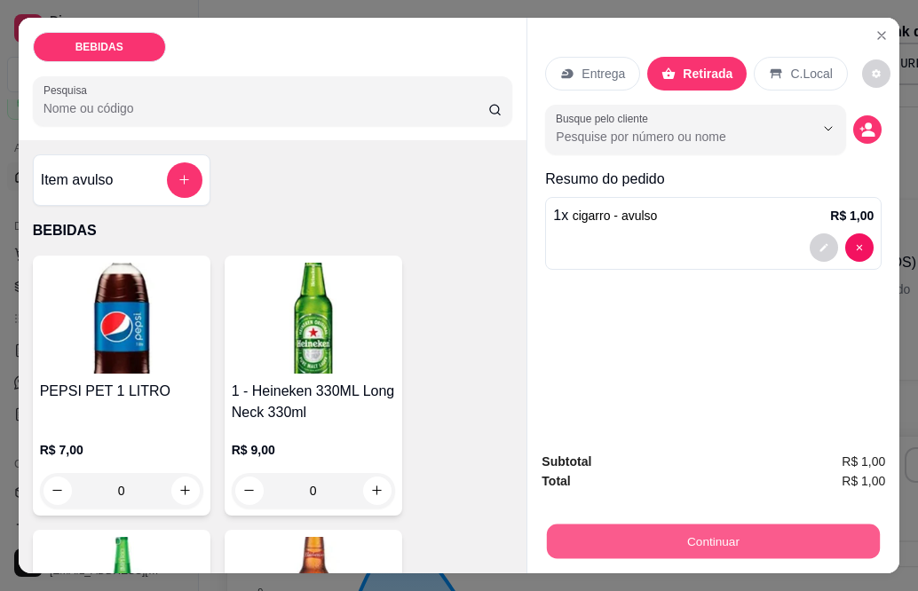
click at [716, 527] on button "Continuar" at bounding box center [713, 542] width 333 height 35
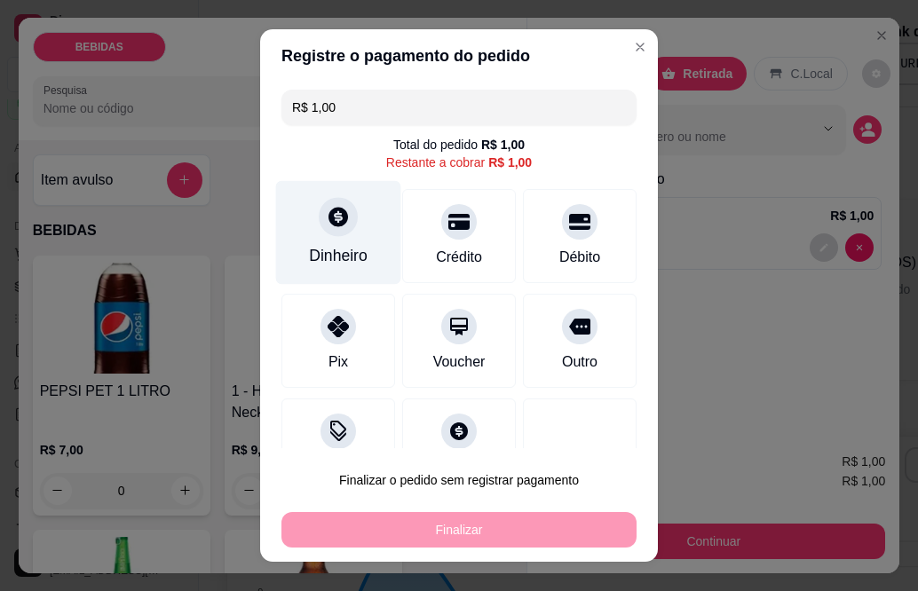
click at [330, 235] on div at bounding box center [338, 217] width 39 height 39
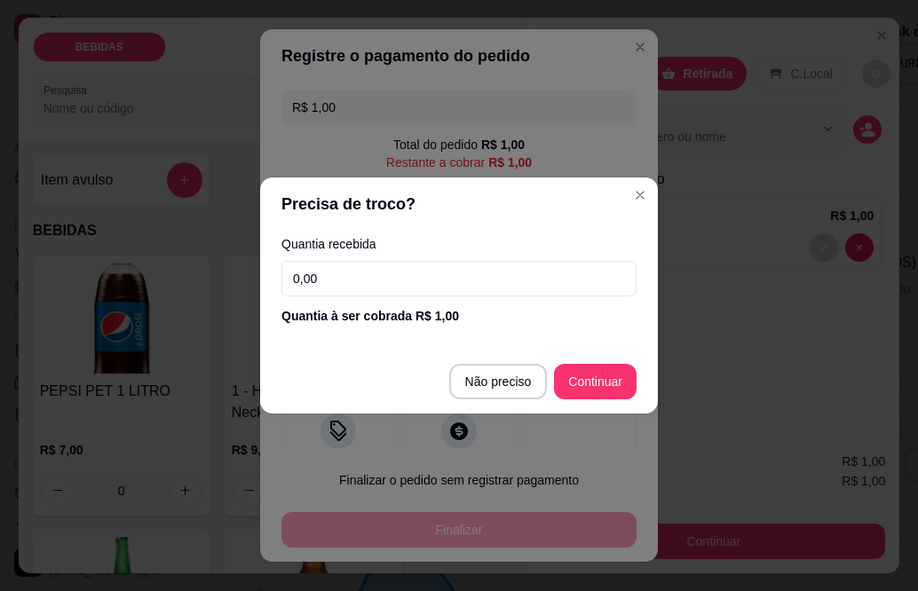
click at [446, 281] on input "0,00" at bounding box center [459, 279] width 355 height 36
type input "1,00"
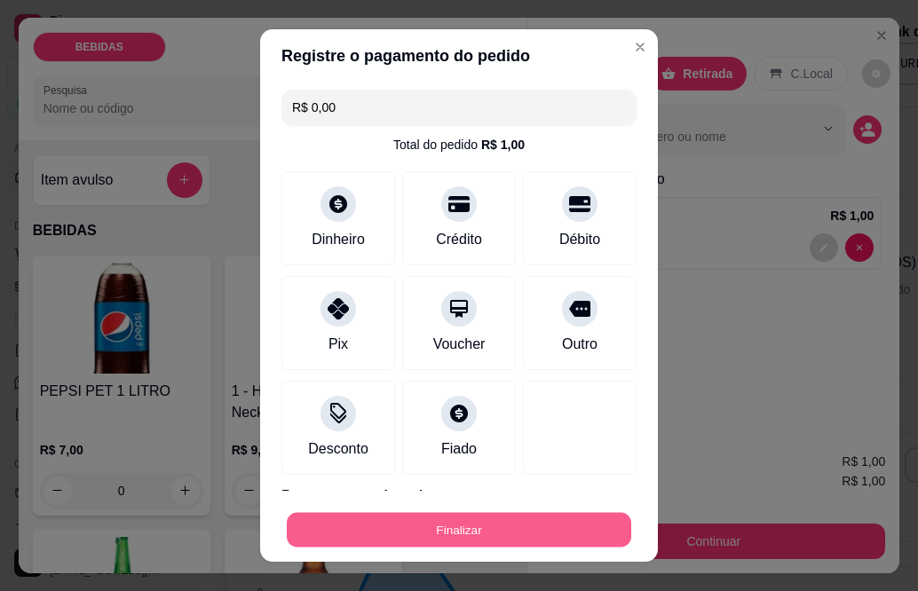
click at [523, 523] on button "Finalizar" at bounding box center [459, 529] width 345 height 35
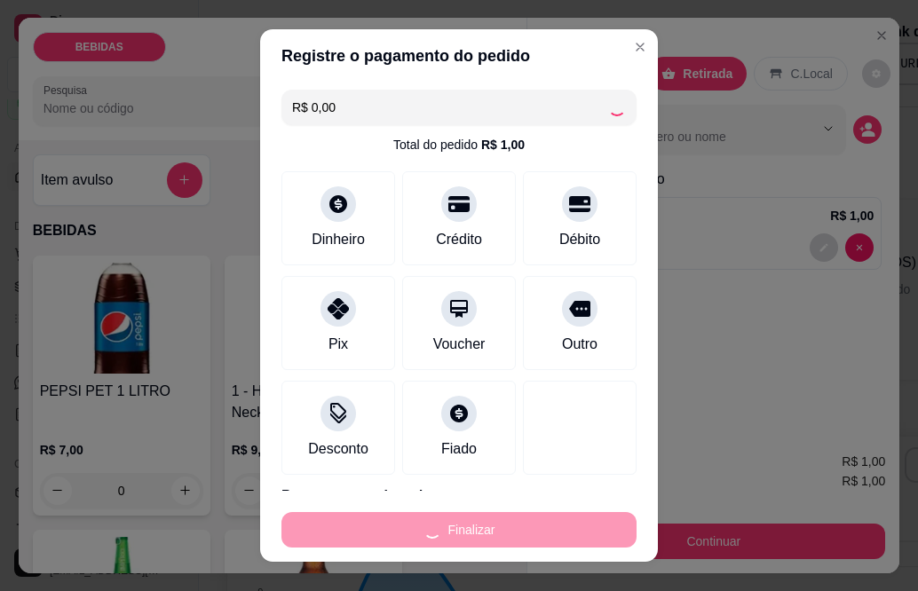
type input "-R$ 1,00"
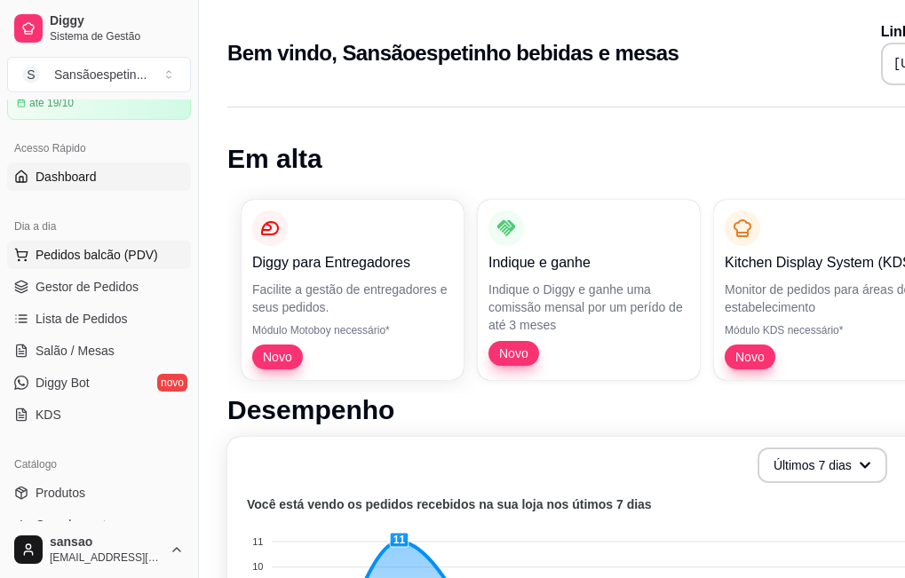
click at [99, 246] on span "Pedidos balcão (PDV)" at bounding box center [97, 255] width 123 height 18
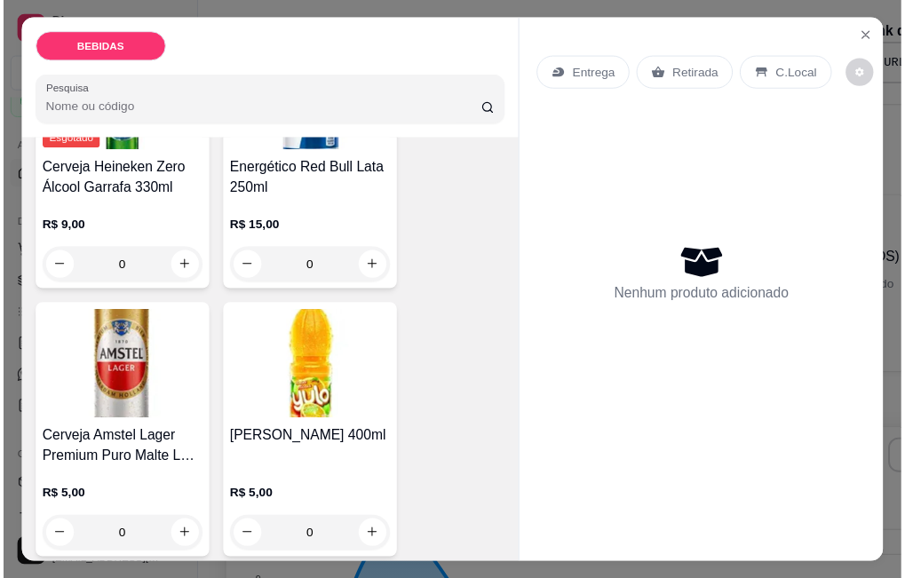
scroll to position [1066, 0]
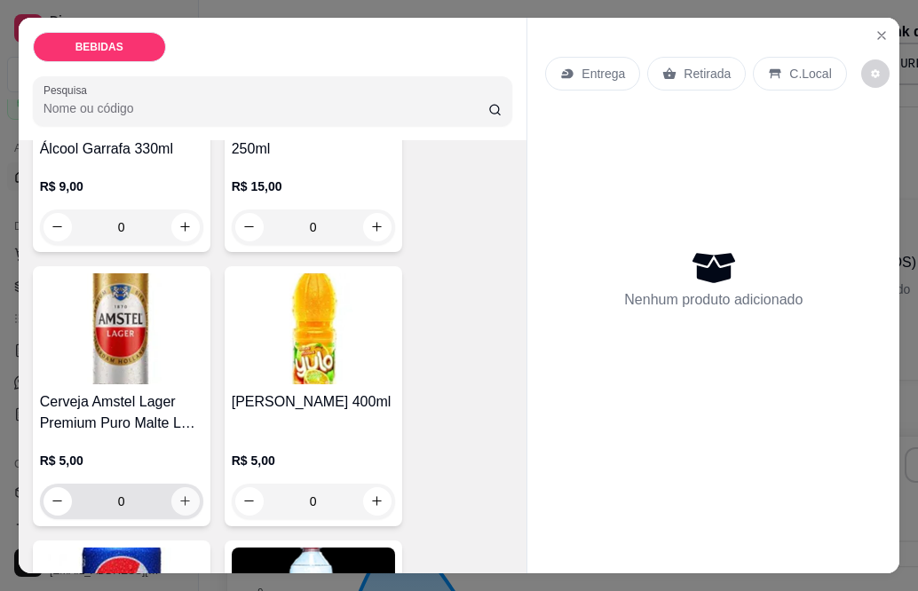
click at [181, 495] on icon "increase-product-quantity" at bounding box center [184, 501] width 13 height 13
type input "1"
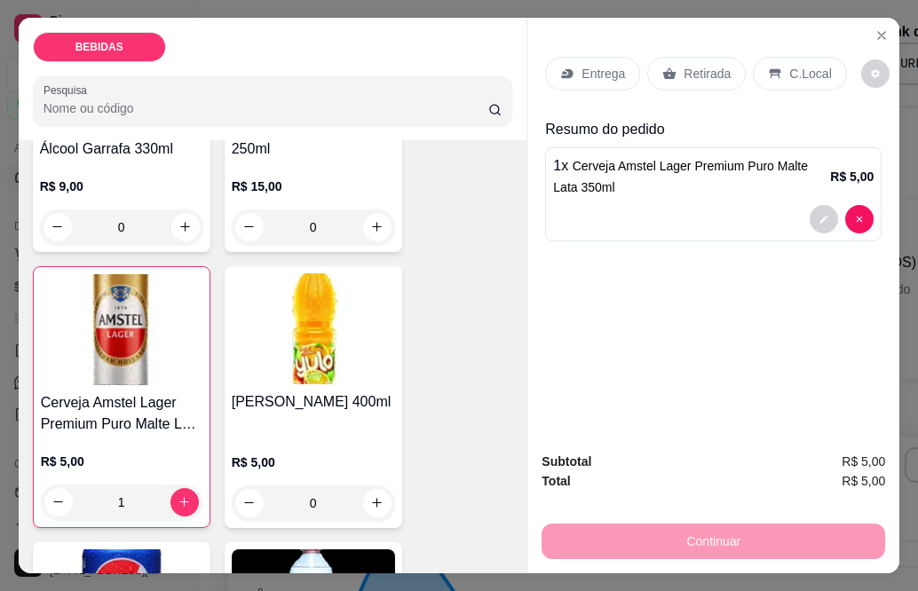
click at [690, 57] on div "Retirada" at bounding box center [696, 74] width 99 height 34
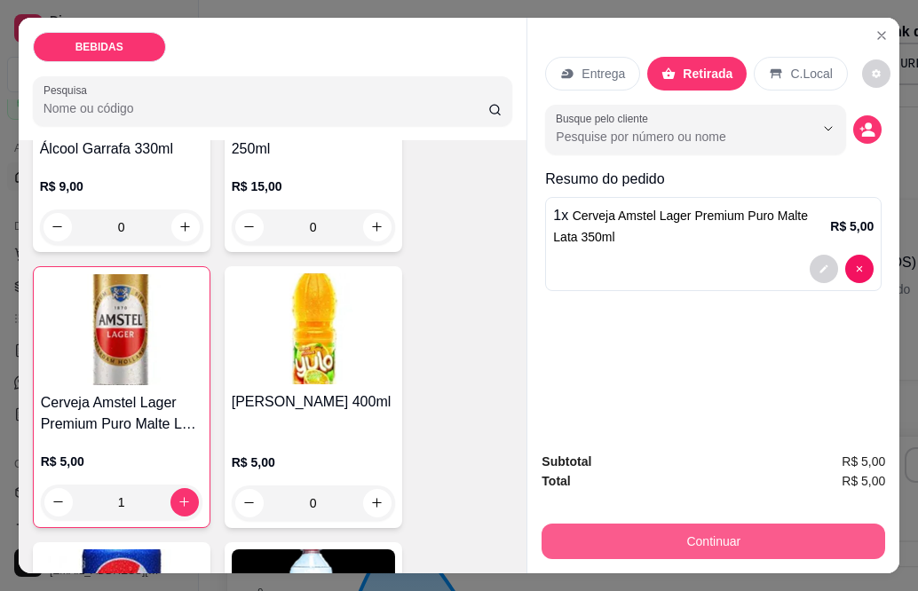
click at [736, 551] on button "Continuar" at bounding box center [714, 542] width 344 height 36
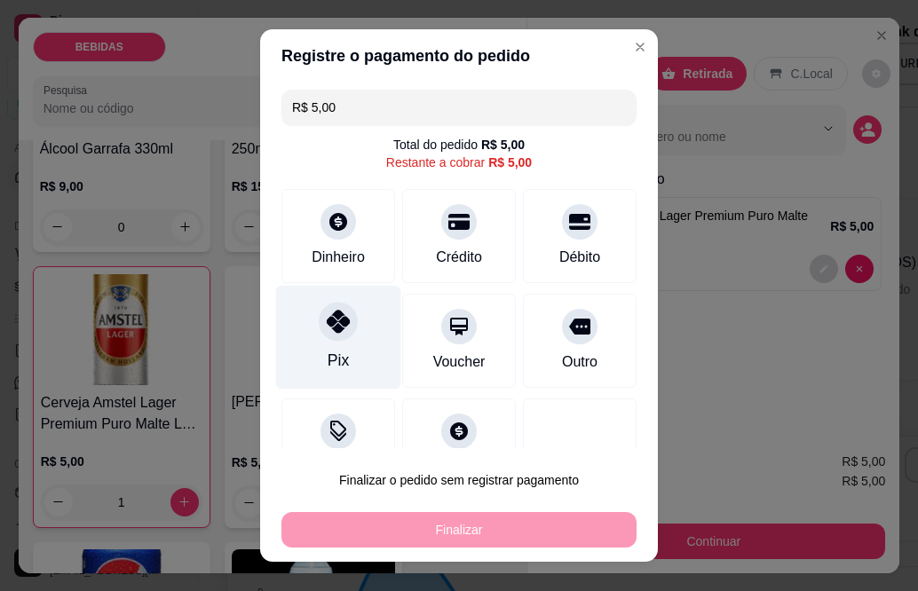
click at [334, 339] on div "Pix" at bounding box center [338, 338] width 125 height 104
type input "R$ 0,00"
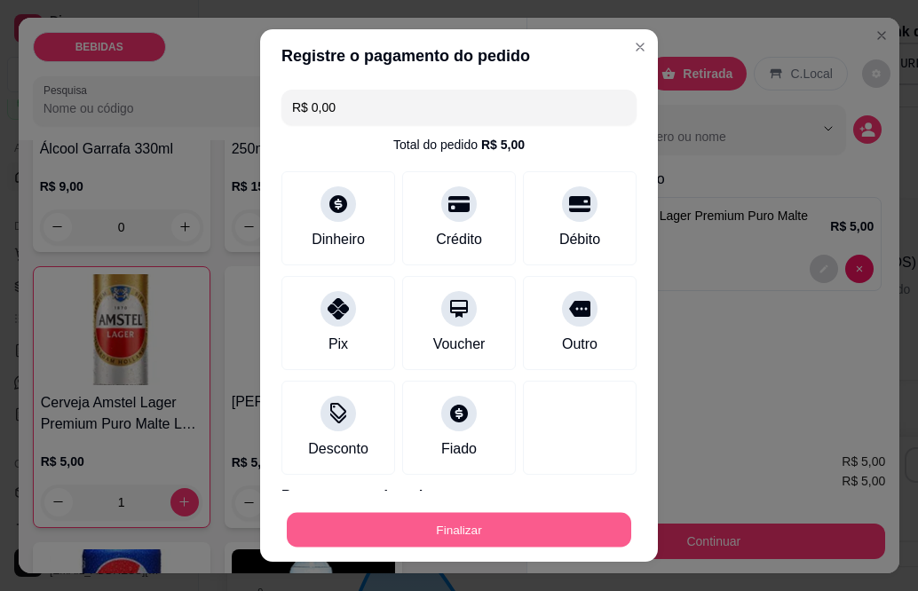
click at [390, 527] on button "Finalizar" at bounding box center [459, 529] width 345 height 35
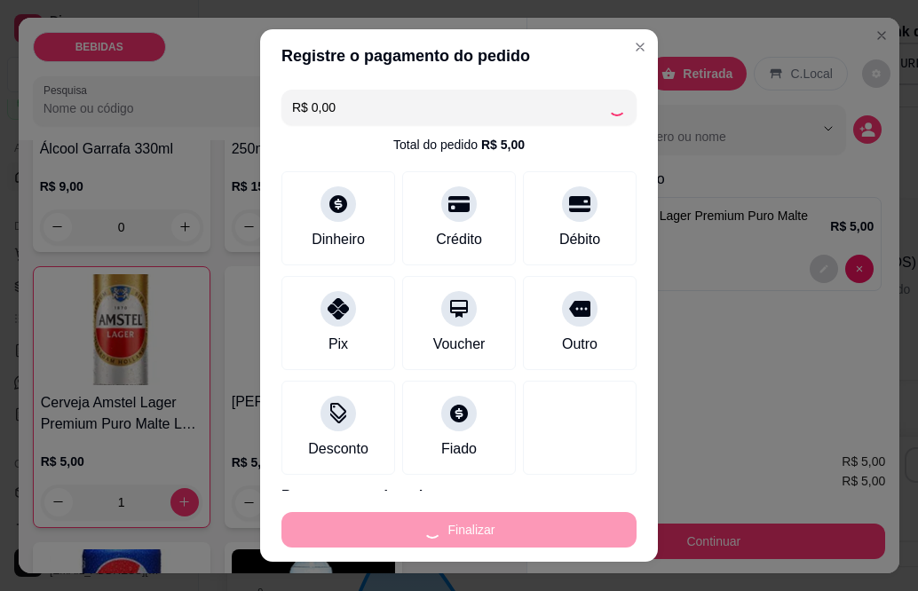
type input "0"
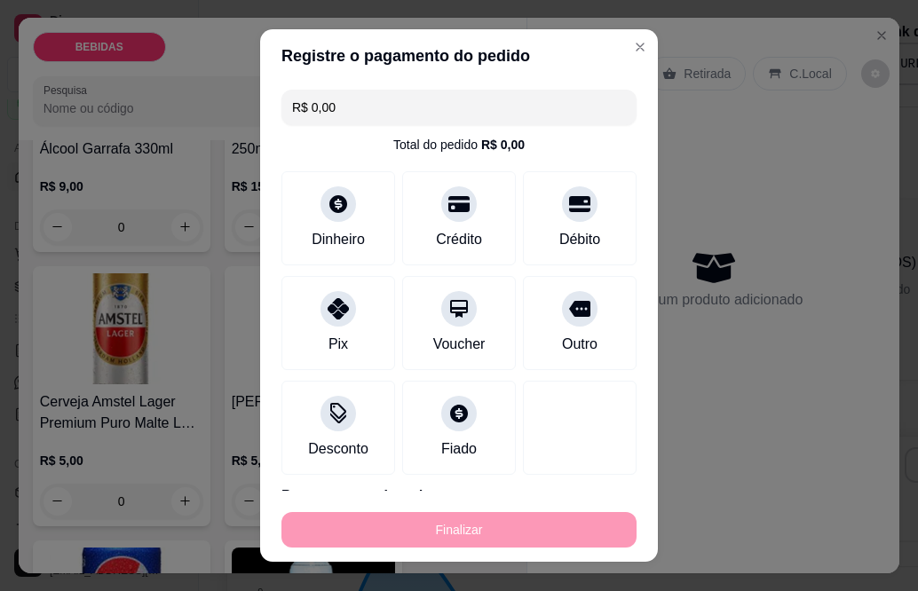
type input "-R$ 5,00"
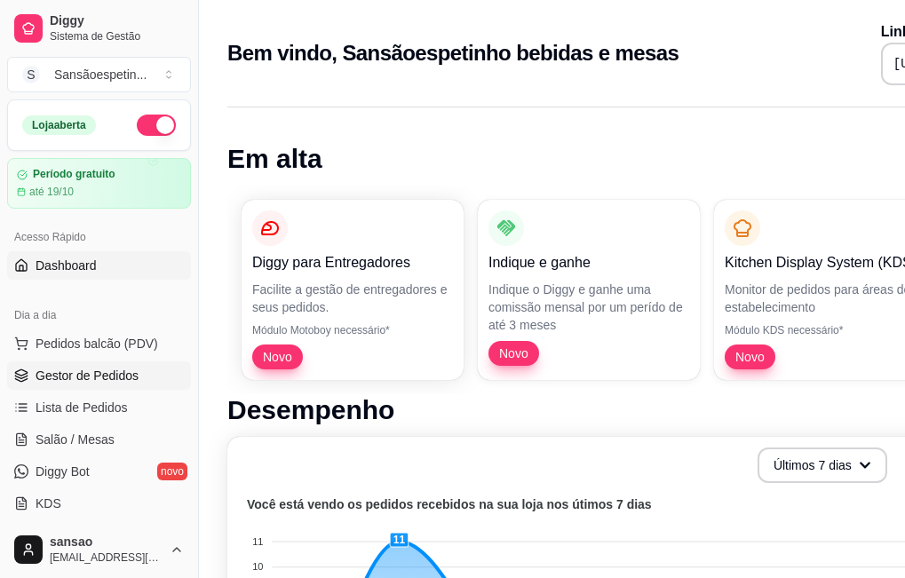
click at [89, 371] on span "Gestor de Pedidos" at bounding box center [87, 376] width 103 height 18
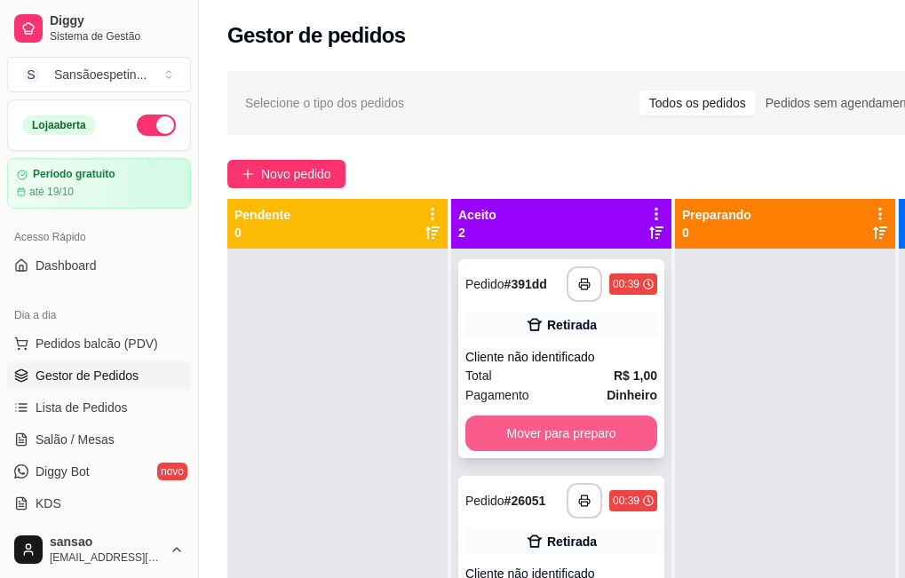
click at [598, 444] on button "Mover para preparo" at bounding box center [561, 434] width 192 height 36
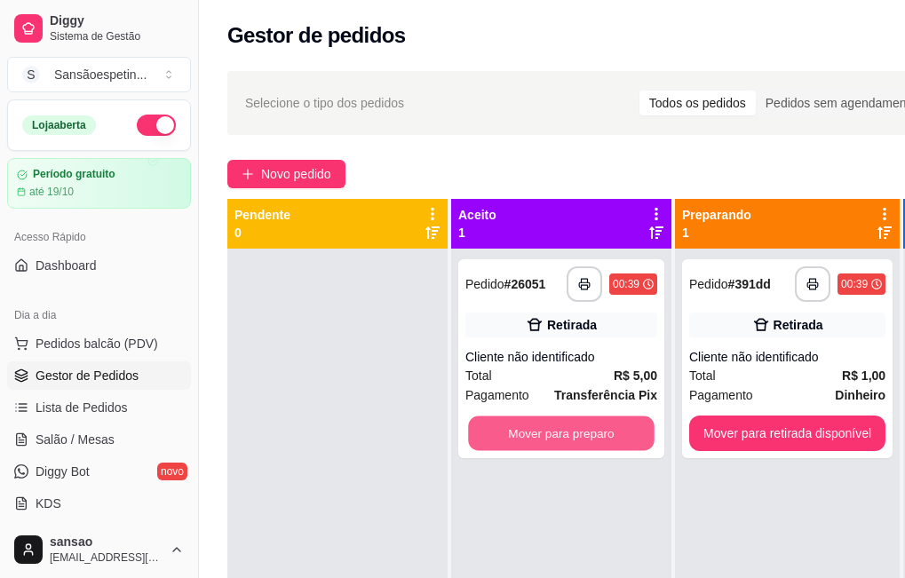
click at [598, 444] on button "Mover para preparo" at bounding box center [561, 433] width 186 height 35
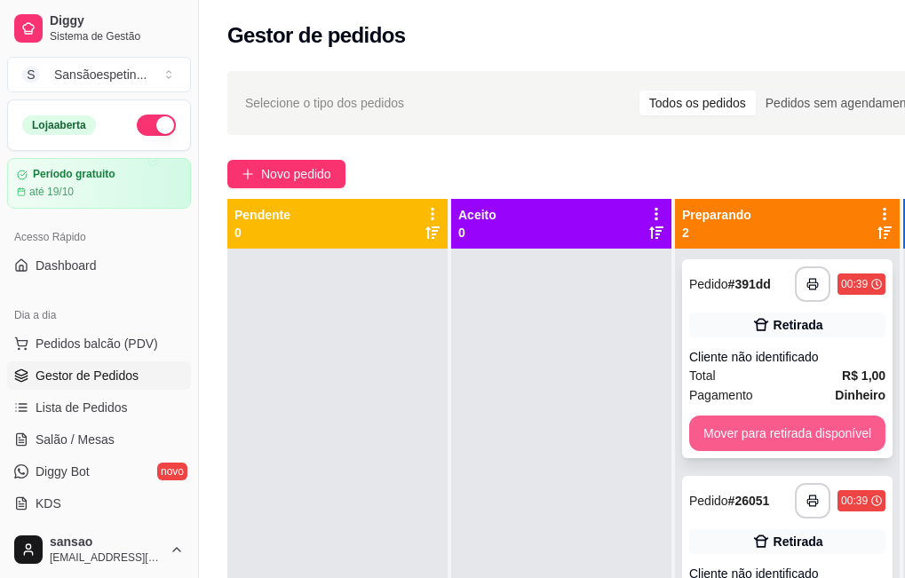
click at [742, 417] on button "Mover para retirada disponível" at bounding box center [787, 434] width 196 height 36
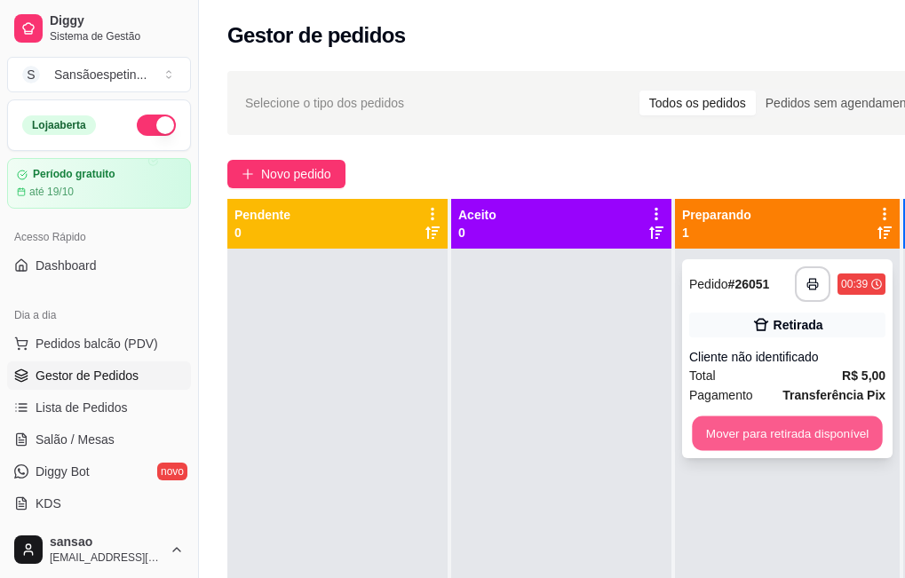
click at [740, 423] on button "Mover para retirada disponível" at bounding box center [787, 433] width 190 height 35
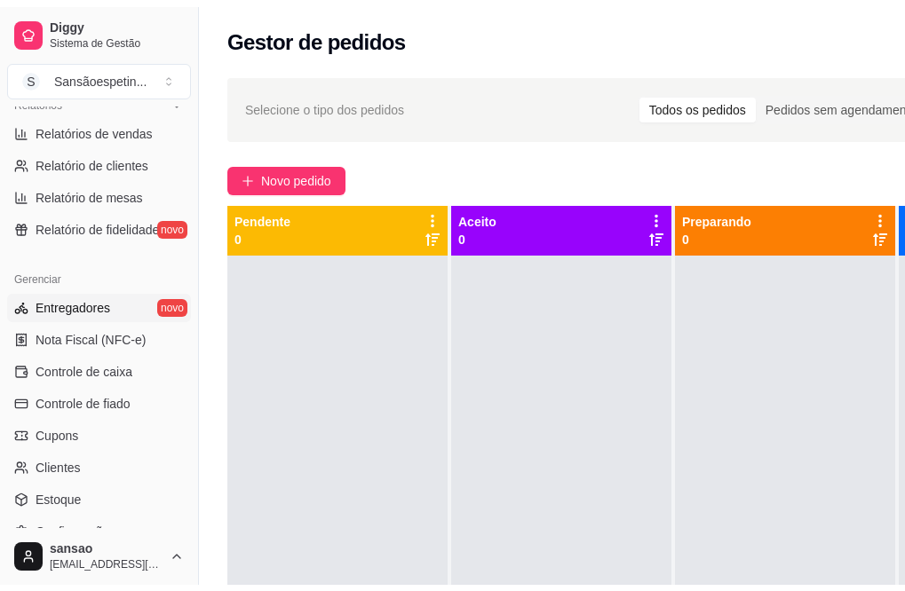
scroll to position [622, 0]
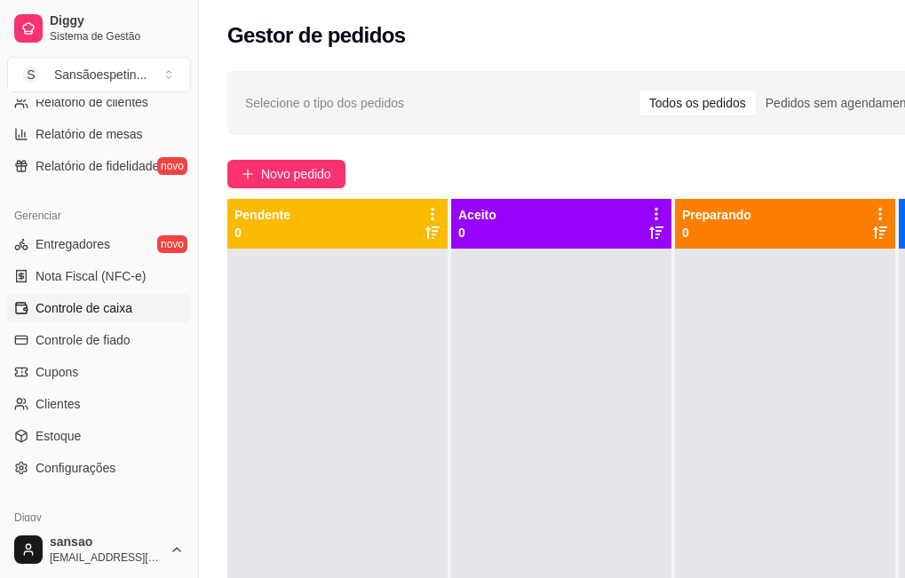
click at [123, 299] on span "Controle de caixa" at bounding box center [84, 308] width 97 height 18
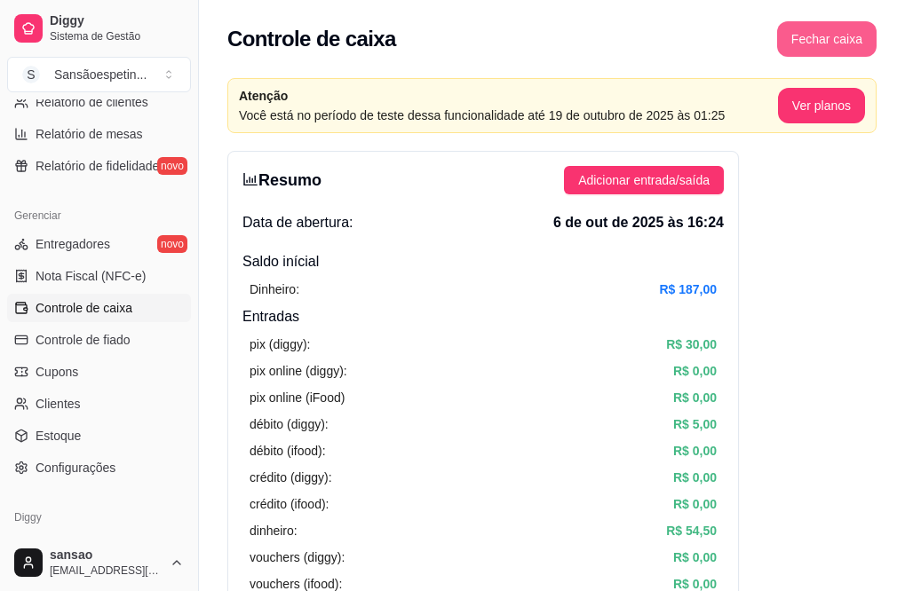
click at [837, 49] on button "Fechar caixa" at bounding box center [826, 39] width 99 height 36
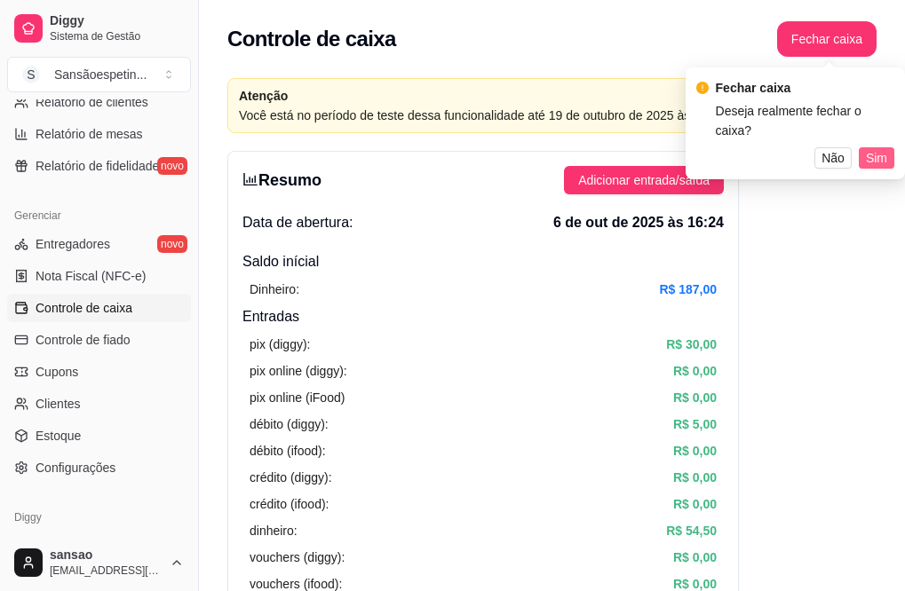
click at [872, 148] on span "Sim" at bounding box center [876, 158] width 21 height 20
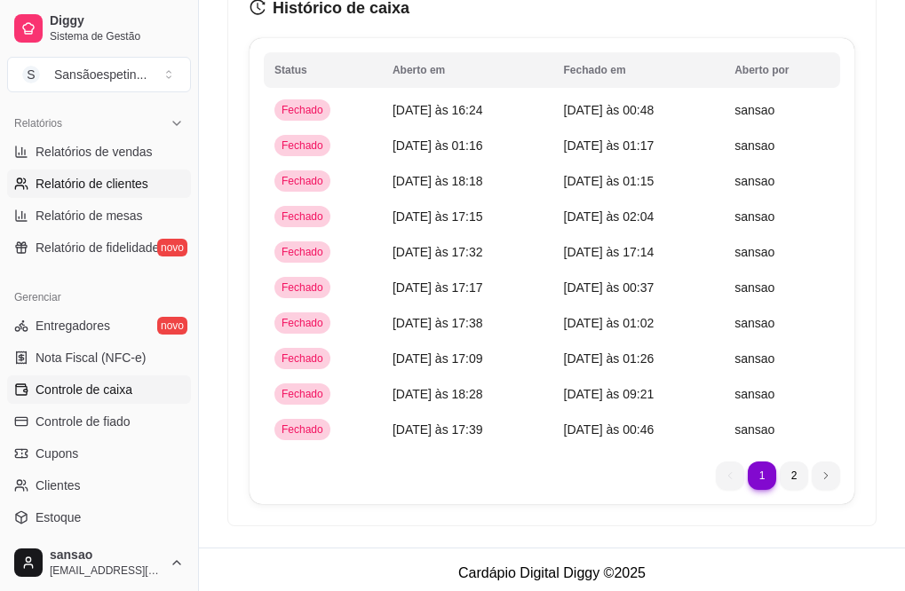
scroll to position [509, 0]
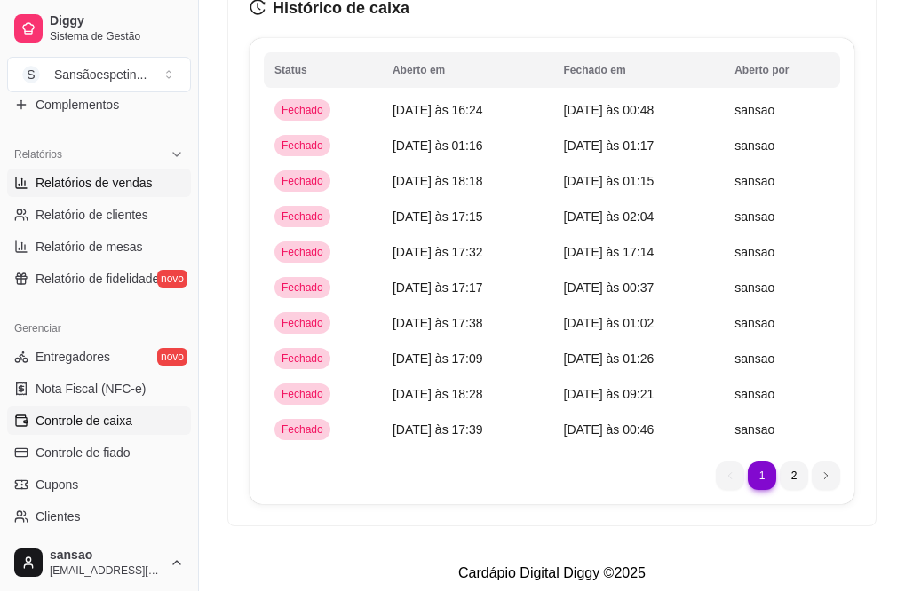
click at [97, 181] on span "Relatórios de vendas" at bounding box center [94, 183] width 117 height 18
select select "ALL"
select select "0"
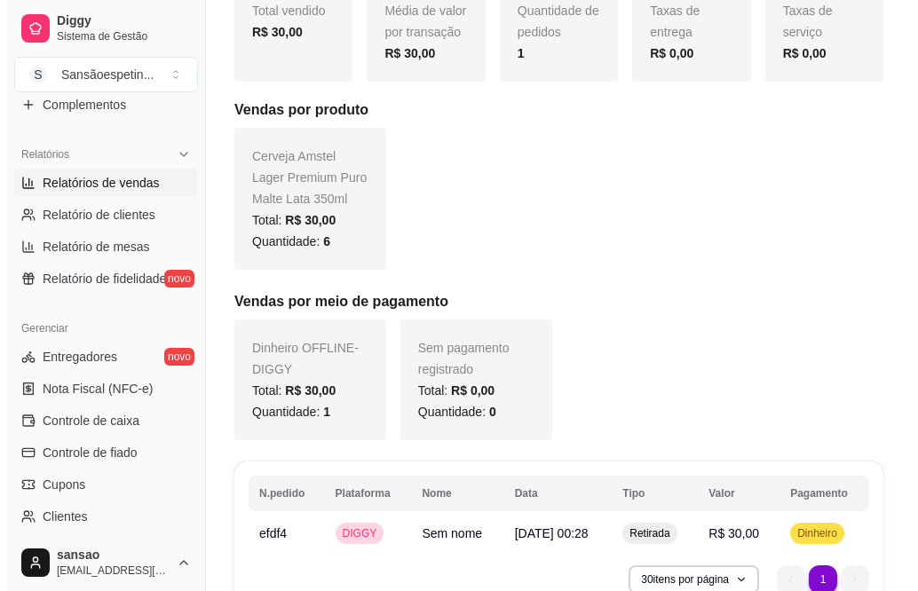
scroll to position [366, 0]
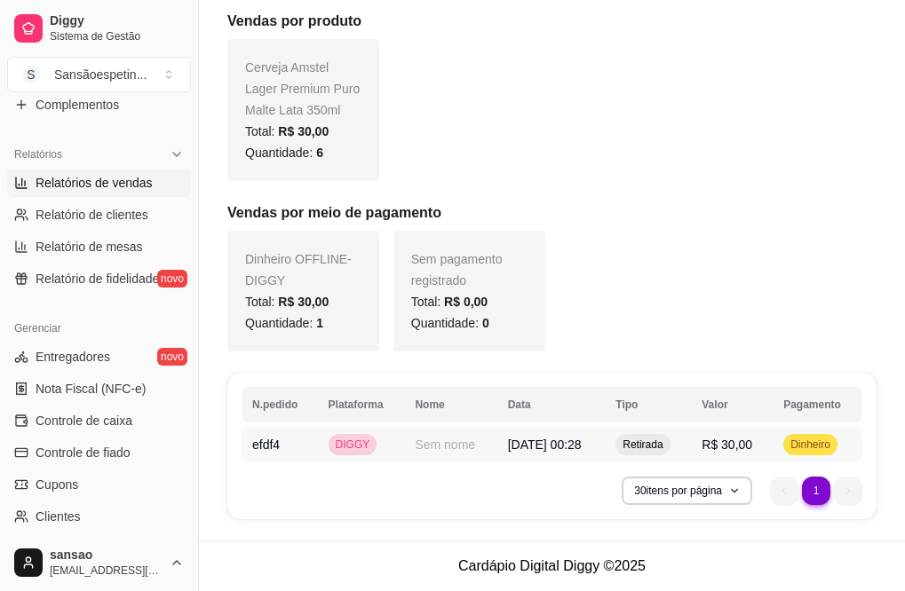
click at [508, 447] on span "[DATE] 00:28" at bounding box center [545, 445] width 74 height 14
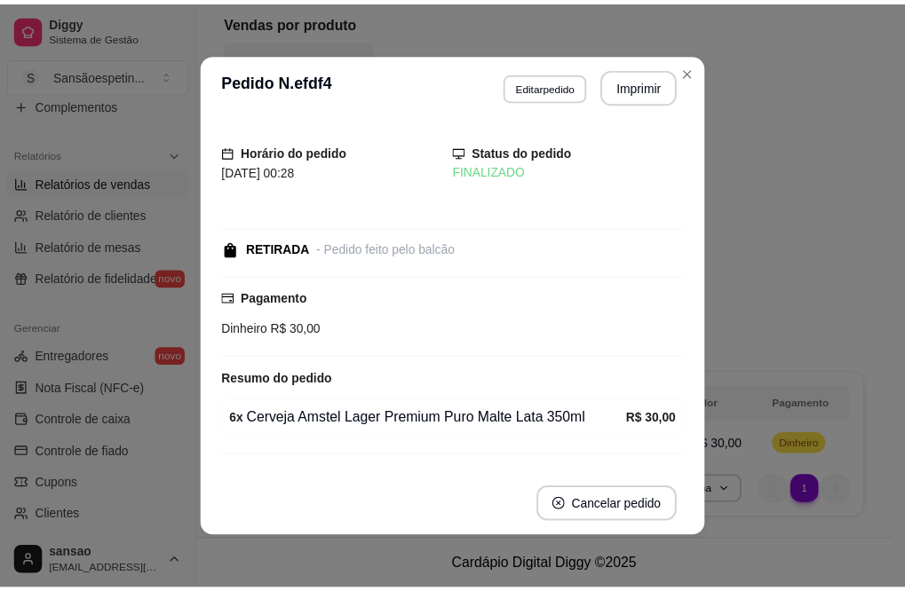
scroll to position [40, 0]
